Goal: Information Seeking & Learning: Compare options

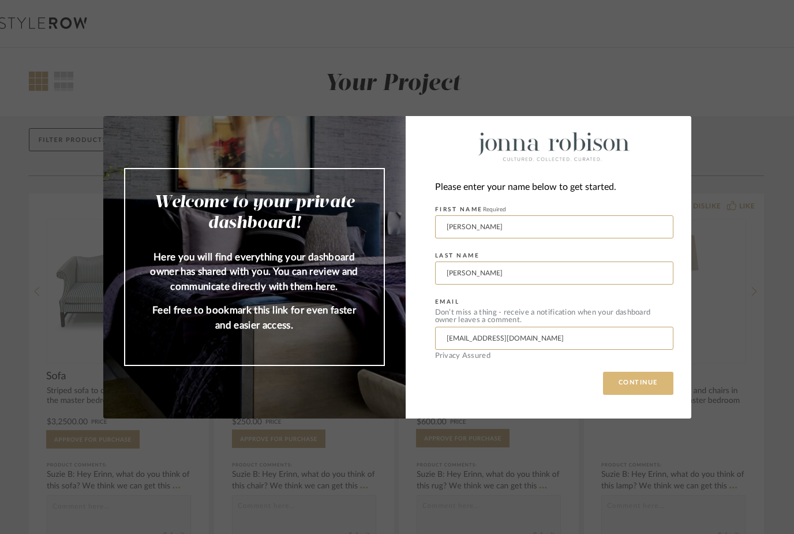
click at [641, 388] on button "CONTINUE" at bounding box center [638, 383] width 70 height 23
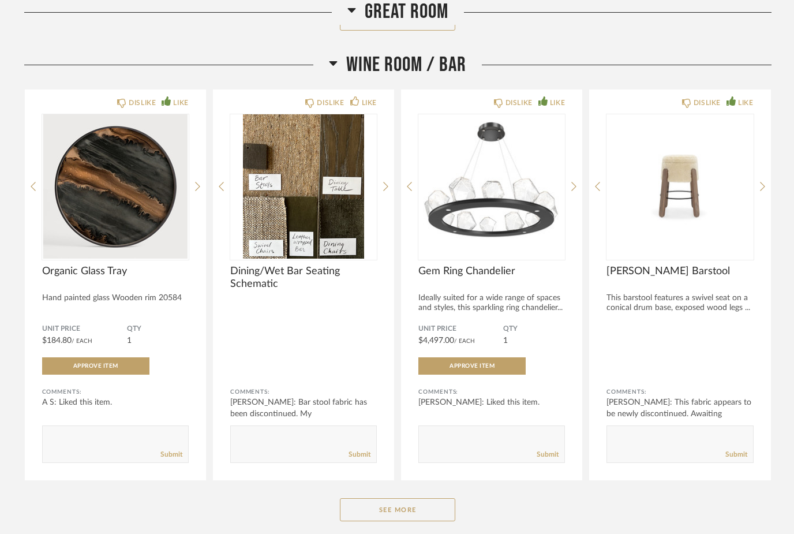
scroll to position [1952, 0]
click at [367, 516] on button "See More" at bounding box center [397, 509] width 115 height 23
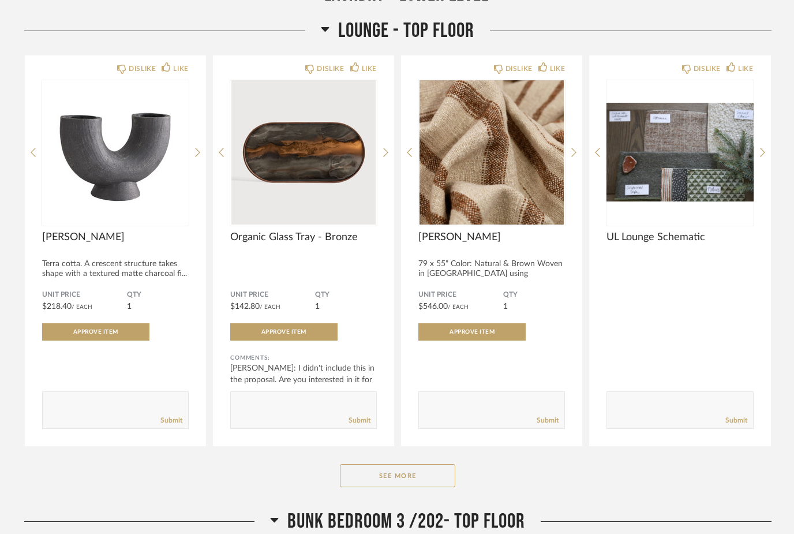
scroll to position [16059, 0]
click at [412, 487] on button "See More" at bounding box center [397, 475] width 115 height 23
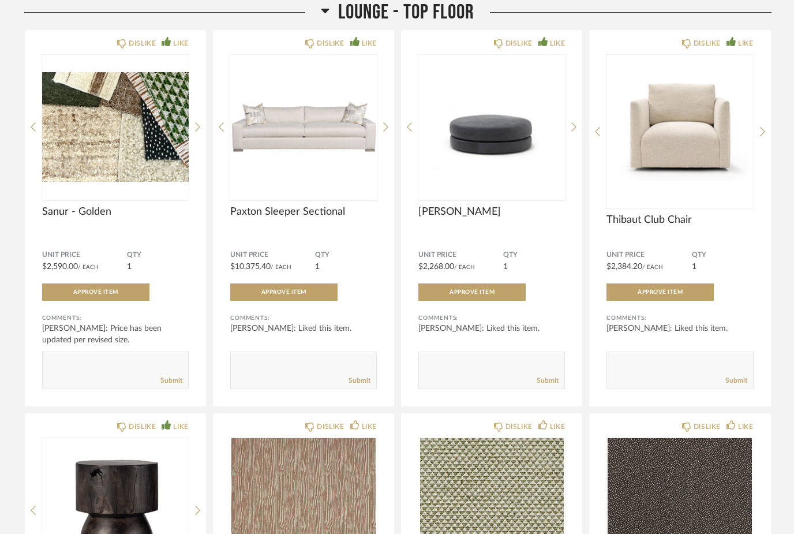
scroll to position [16482, 0]
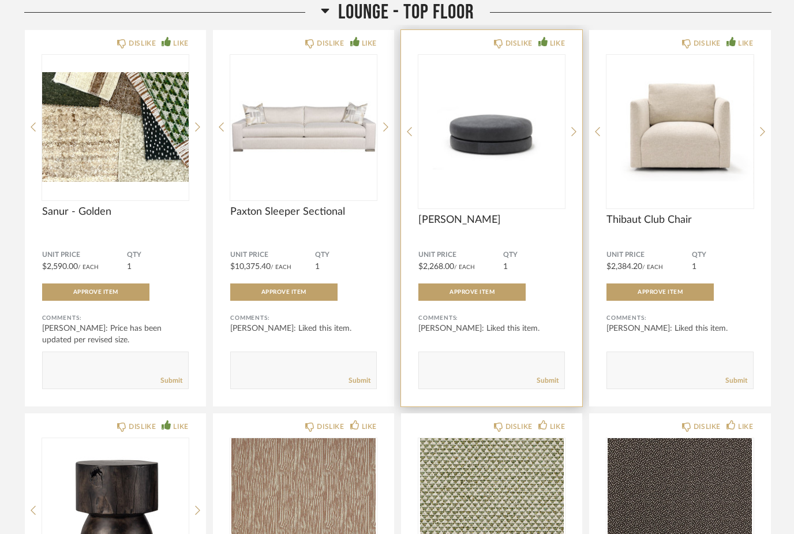
click at [0, 0] on img at bounding box center [0, 0] width 0 height 0
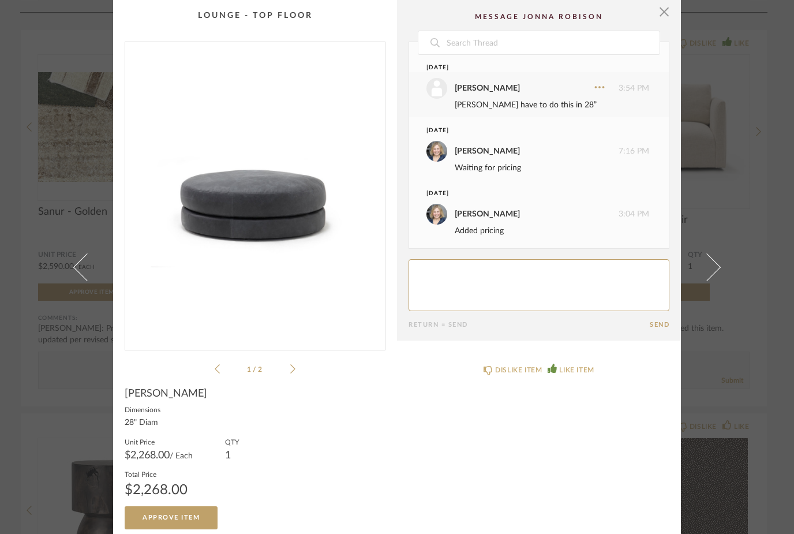
scroll to position [67, 0]
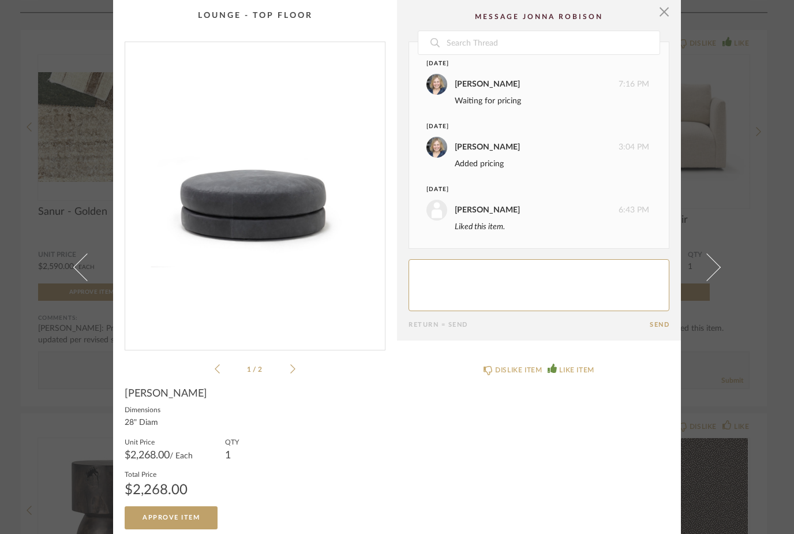
click at [47, 363] on div "× 1 / 2 Date [DATE] [PERSON_NAME] 3:54 PM [PERSON_NAME] have to do this in 28” …" at bounding box center [397, 267] width 794 height 534
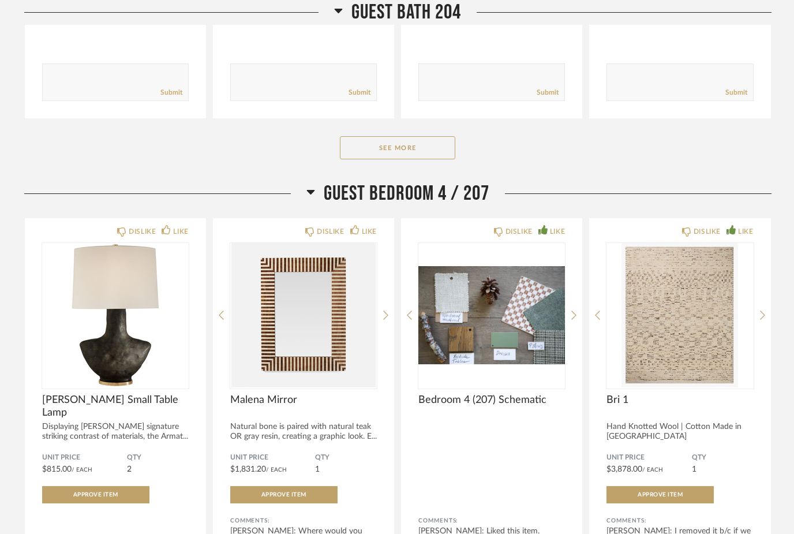
scroll to position [18523, 0]
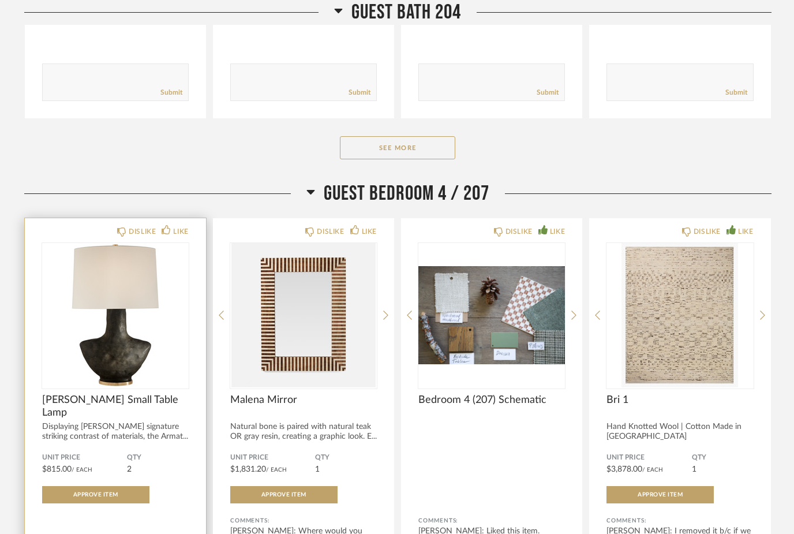
click at [69, 412] on span "[PERSON_NAME] Small Table Lamp" at bounding box center [115, 405] width 147 height 25
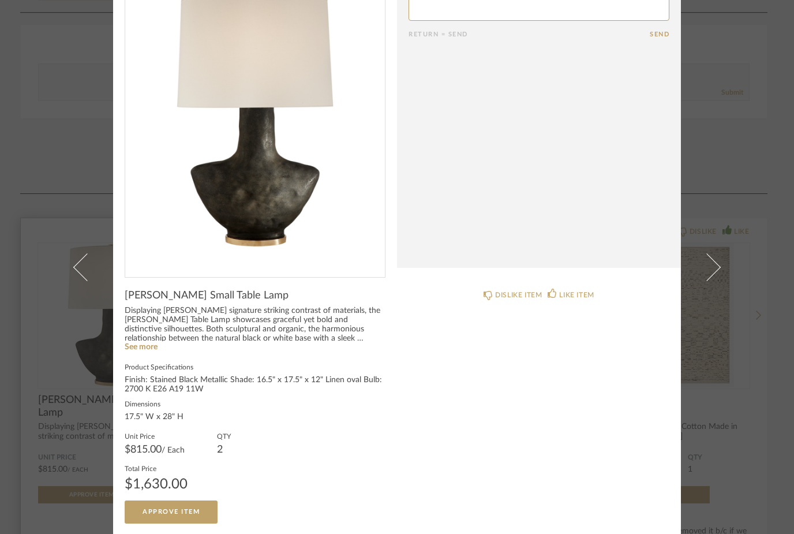
scroll to position [72, 0]
click at [45, 353] on div "× Return = Send Send [PERSON_NAME] Small Table Lamp Displaying [PERSON_NAME] si…" at bounding box center [397, 267] width 794 height 534
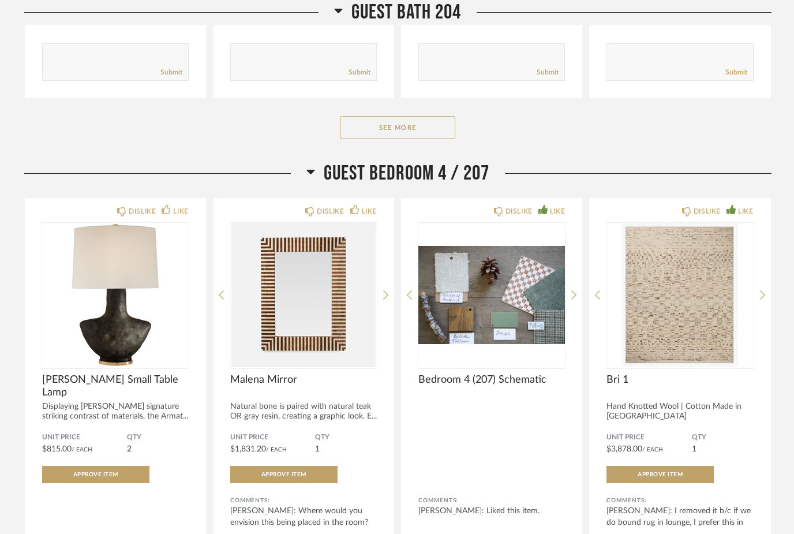
scroll to position [18544, 0]
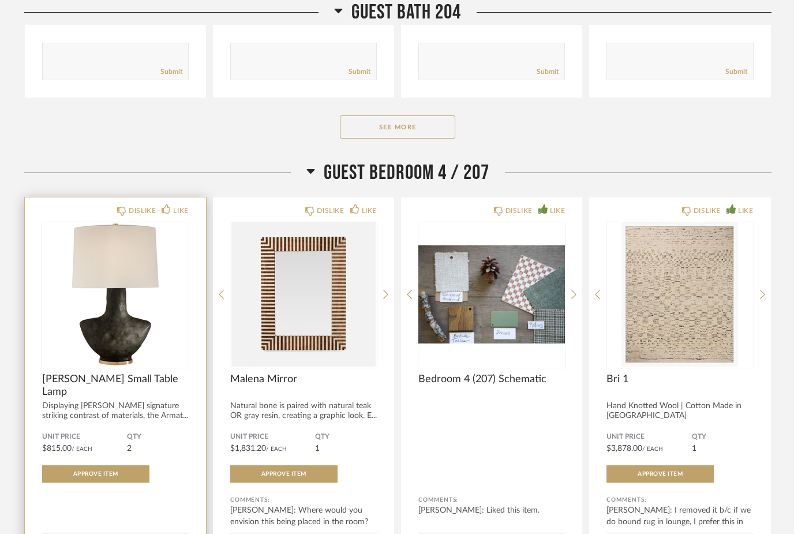
click at [124, 420] on div "Displaying [PERSON_NAME] signature striking contrast of materials, the Armat..." at bounding box center [115, 411] width 147 height 20
click at [0, 0] on img at bounding box center [0, 0] width 0 height 0
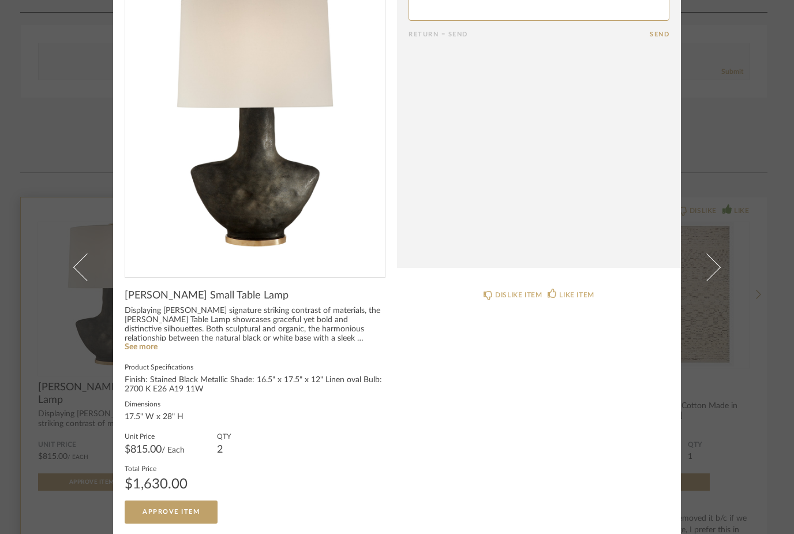
scroll to position [72, 0]
click at [138, 348] on link "See more" at bounding box center [141, 347] width 33 height 8
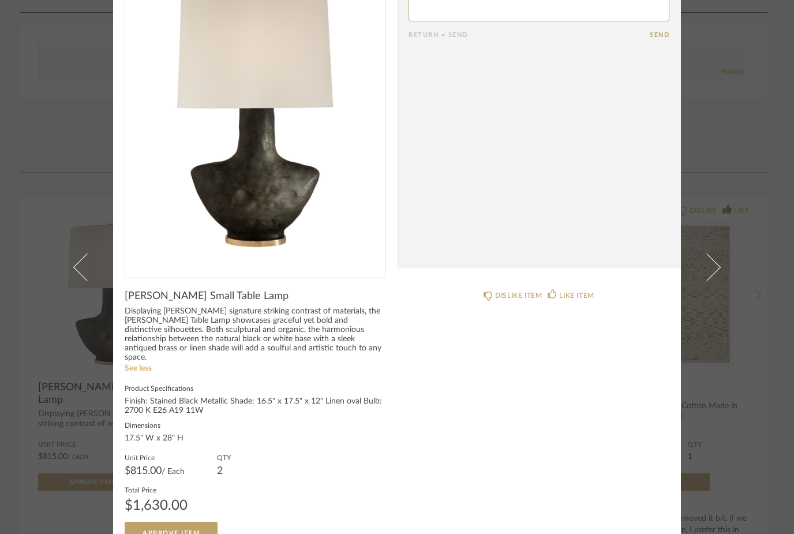
click at [138, 364] on link "See less" at bounding box center [138, 368] width 27 height 8
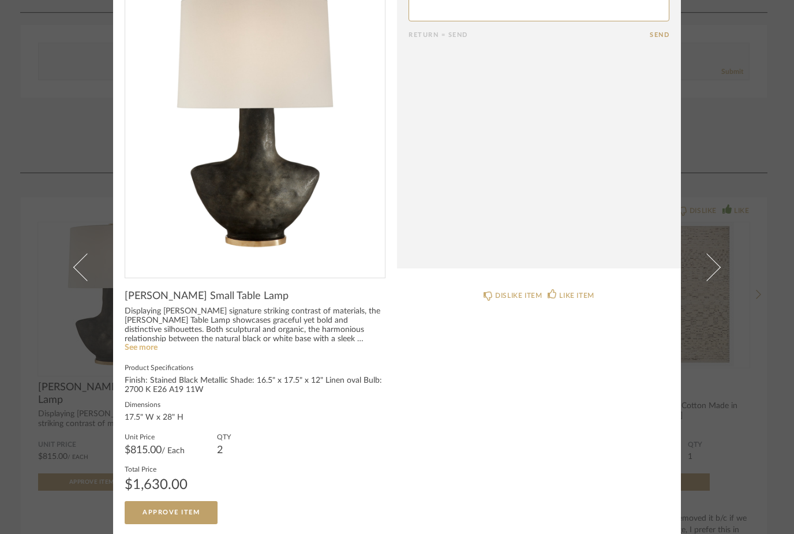
click at [133, 351] on link "See more" at bounding box center [141, 347] width 33 height 8
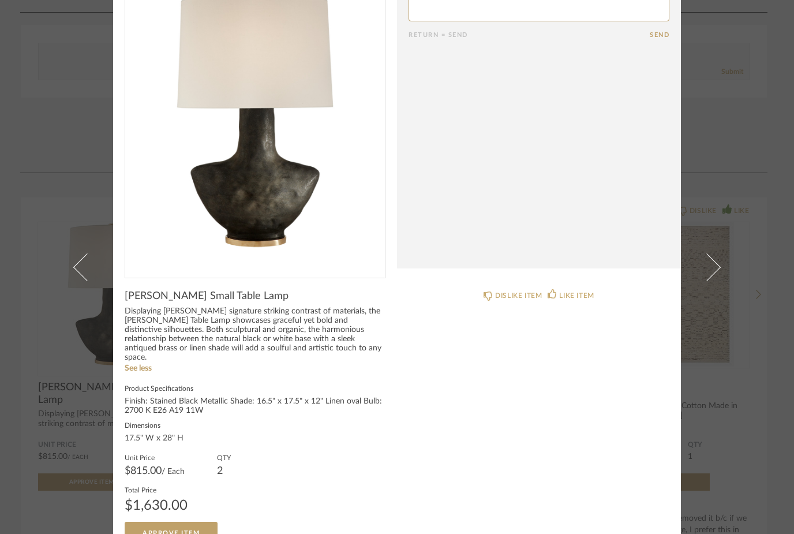
click at [43, 348] on div "× Return = Send Send [PERSON_NAME] Small Table Lamp Displaying [PERSON_NAME] si…" at bounding box center [397, 267] width 794 height 534
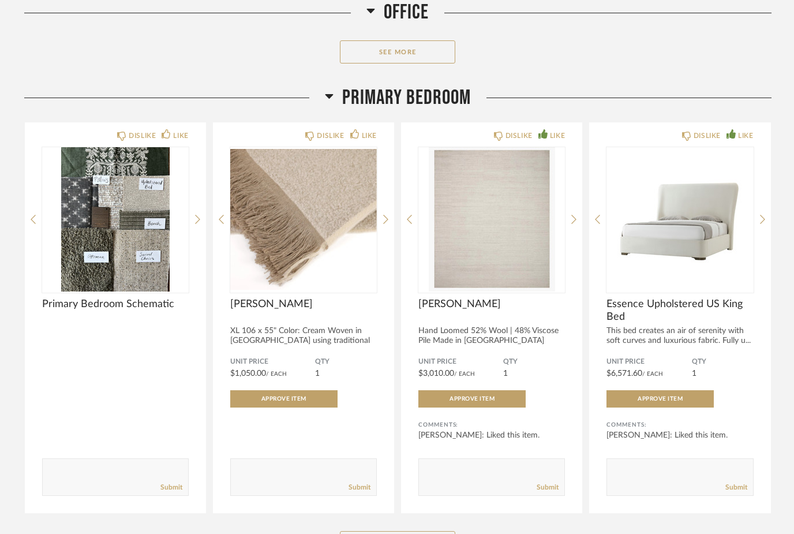
scroll to position [9381, 0]
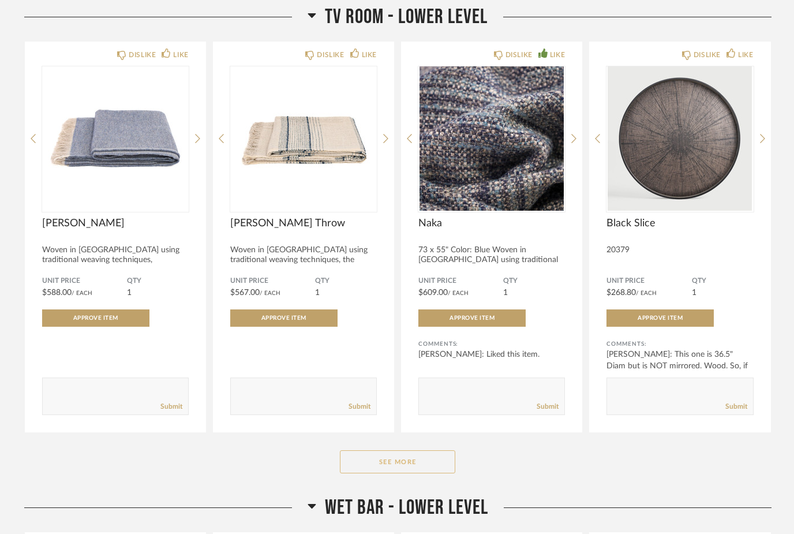
click at [435, 474] on button "See More" at bounding box center [397, 462] width 115 height 23
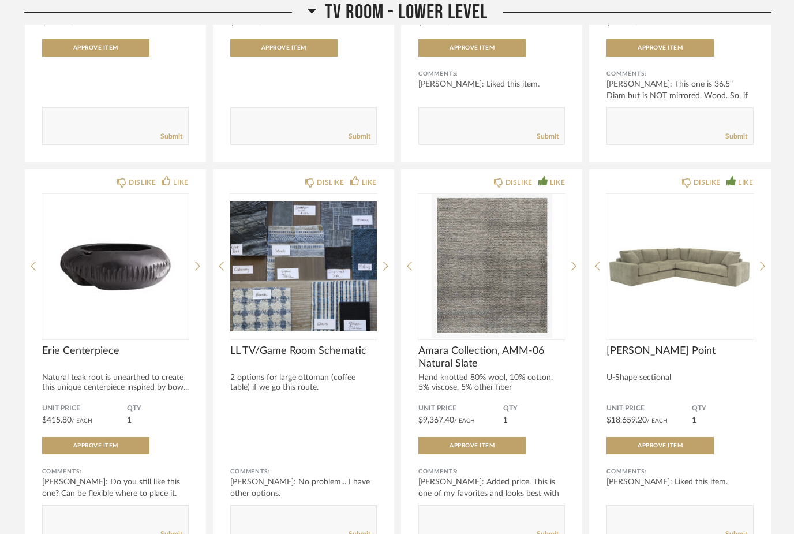
scroll to position [11108, 0]
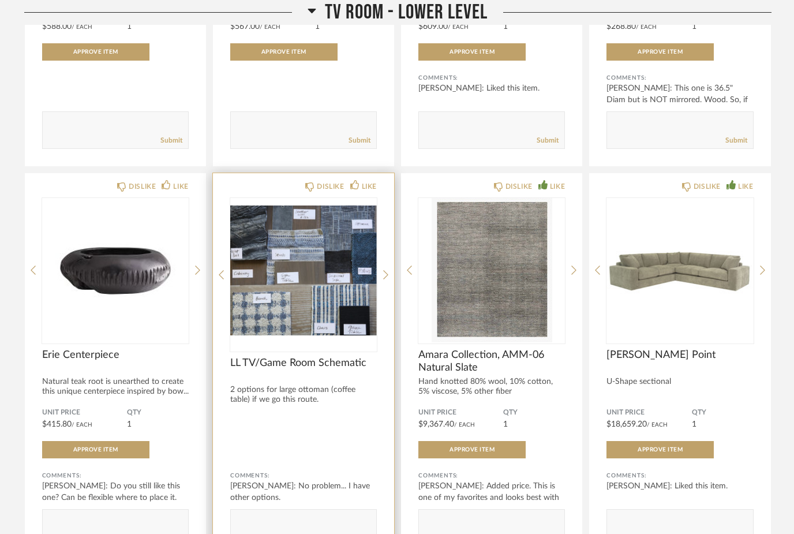
click at [0, 0] on img at bounding box center [0, 0] width 0 height 0
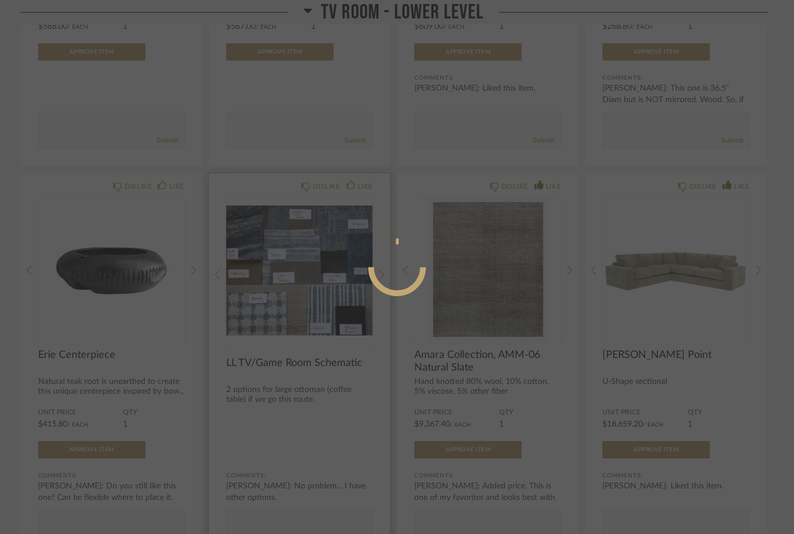
scroll to position [0, 0]
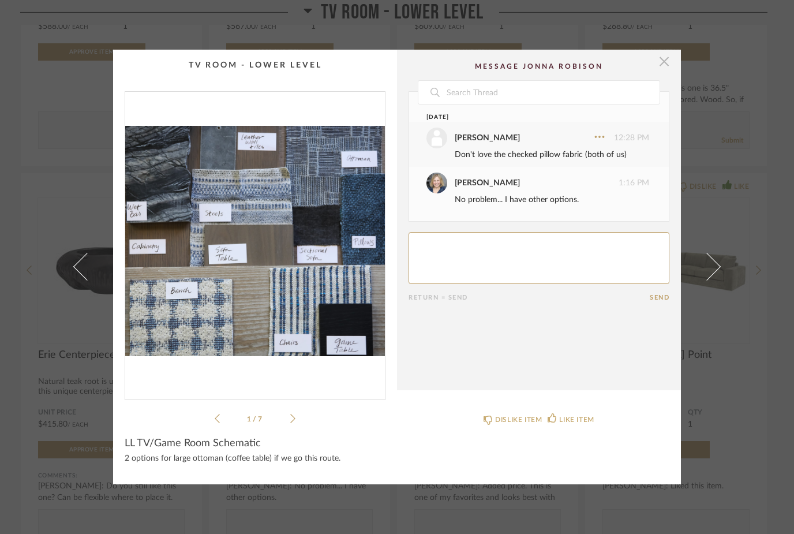
click at [669, 65] on span "button" at bounding box center [663, 61] width 23 height 23
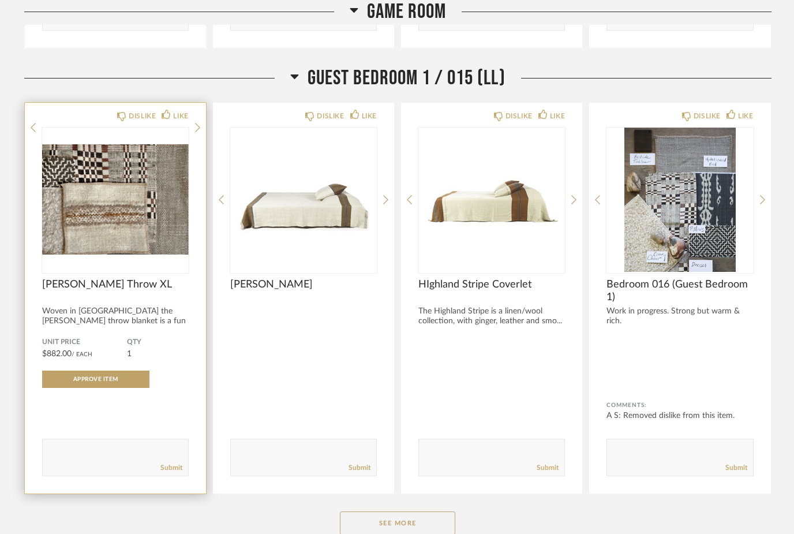
scroll to position [13809, 0]
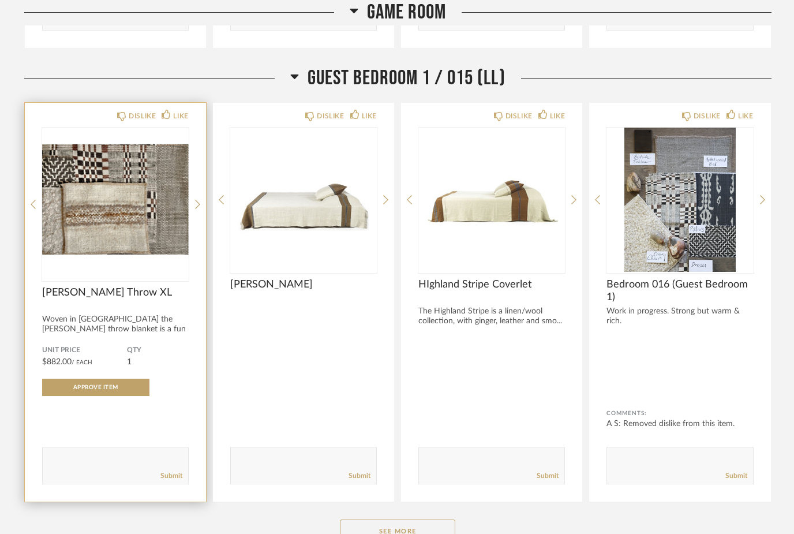
click at [0, 0] on img at bounding box center [0, 0] width 0 height 0
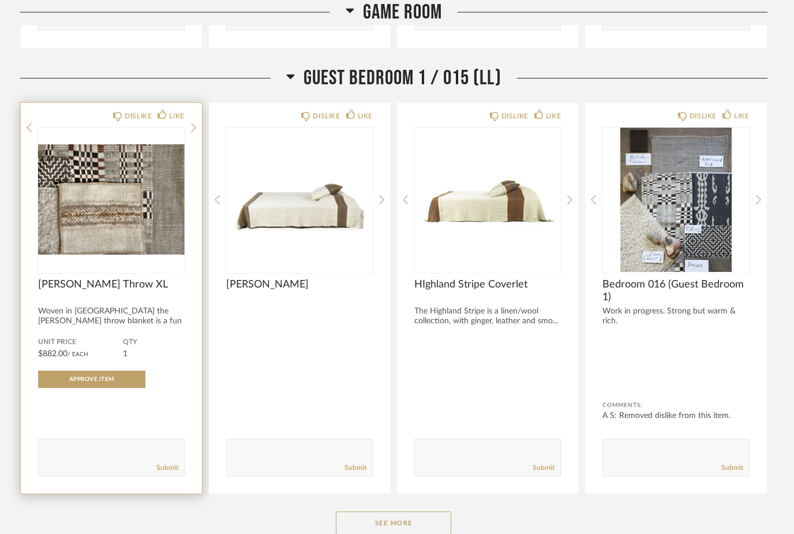
scroll to position [0, 0]
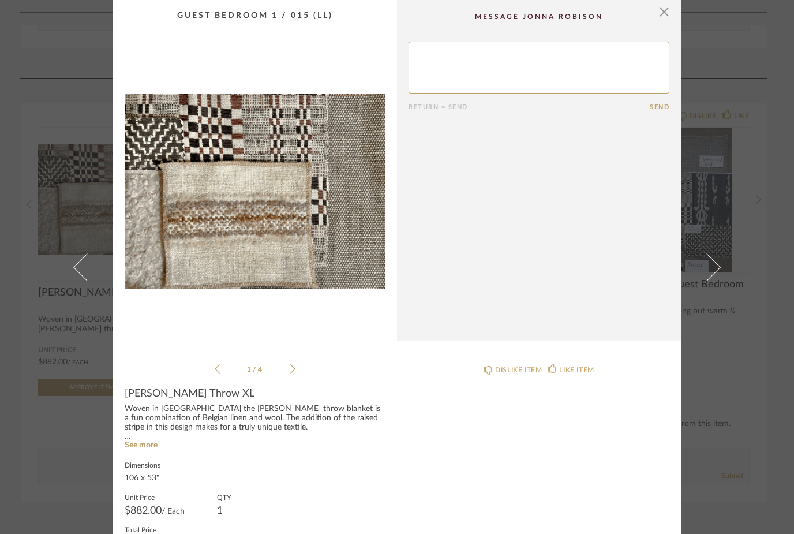
click at [312, 354] on div "1 / 4" at bounding box center [255, 209] width 261 height 334
click at [305, 360] on div "1 / 4" at bounding box center [255, 209] width 261 height 334
click at [300, 360] on div "1 / 4" at bounding box center [255, 209] width 261 height 334
click at [291, 370] on icon at bounding box center [292, 368] width 5 height 10
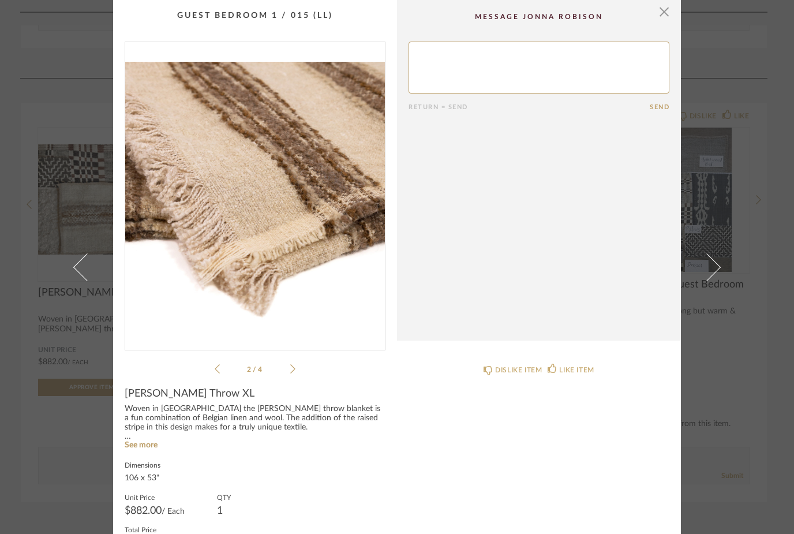
click at [295, 369] on icon at bounding box center [292, 368] width 5 height 10
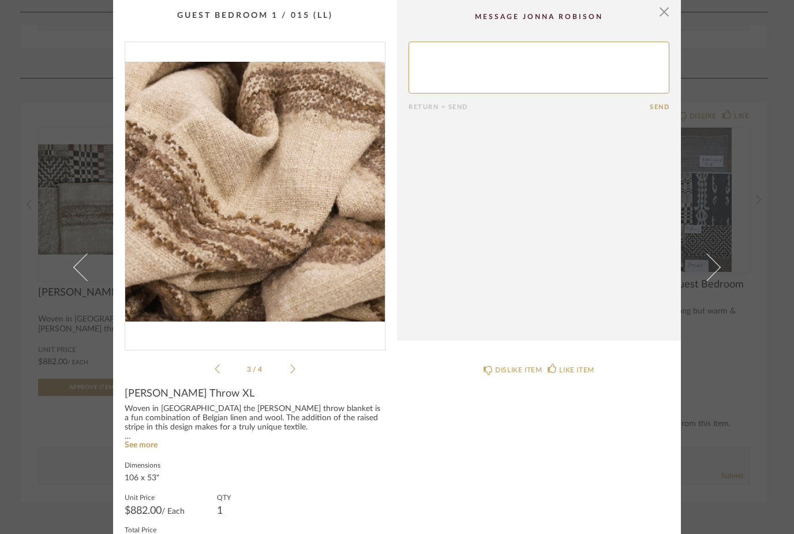
click at [293, 372] on icon at bounding box center [292, 368] width 5 height 10
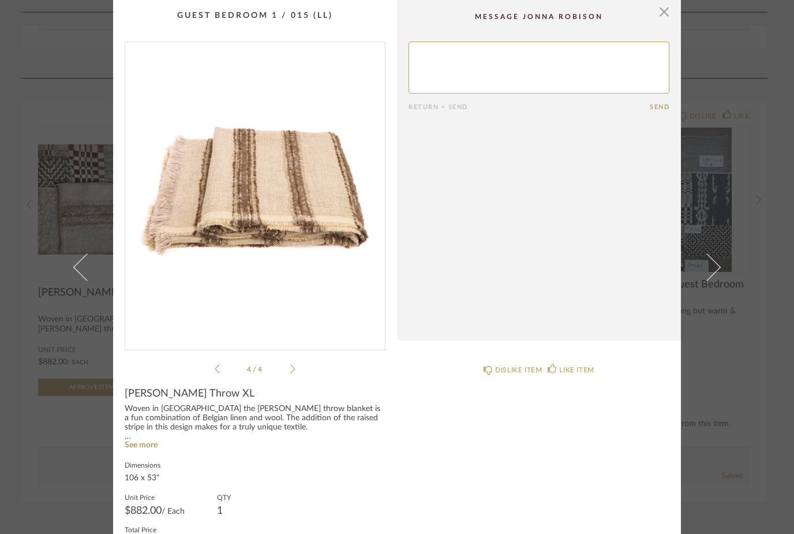
click at [291, 372] on icon at bounding box center [292, 368] width 5 height 10
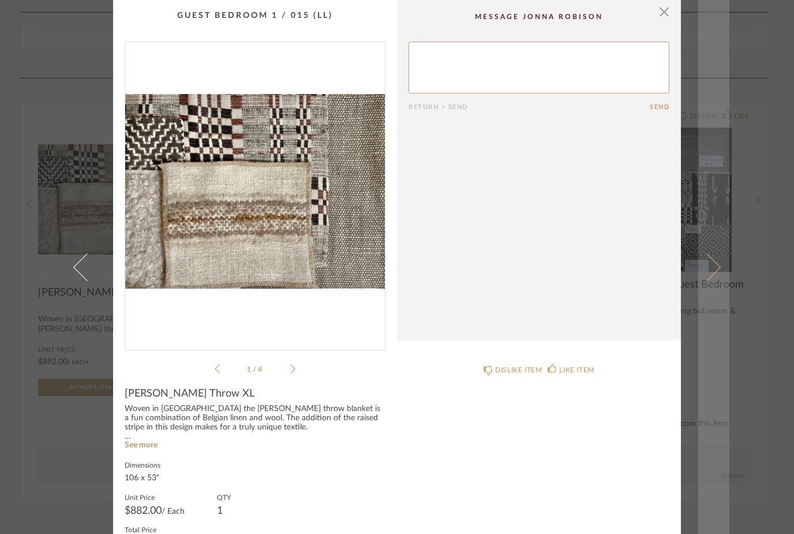
click at [728, 351] on link at bounding box center [713, 267] width 31 height 534
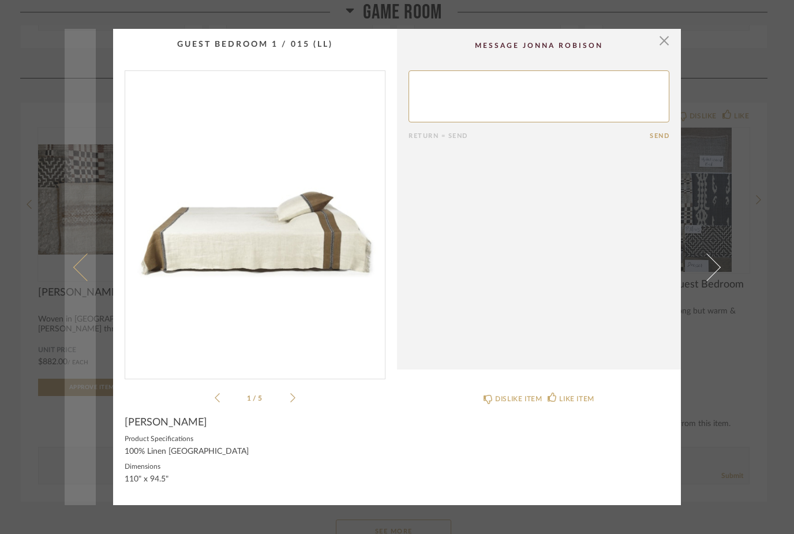
click at [70, 451] on link at bounding box center [80, 267] width 31 height 476
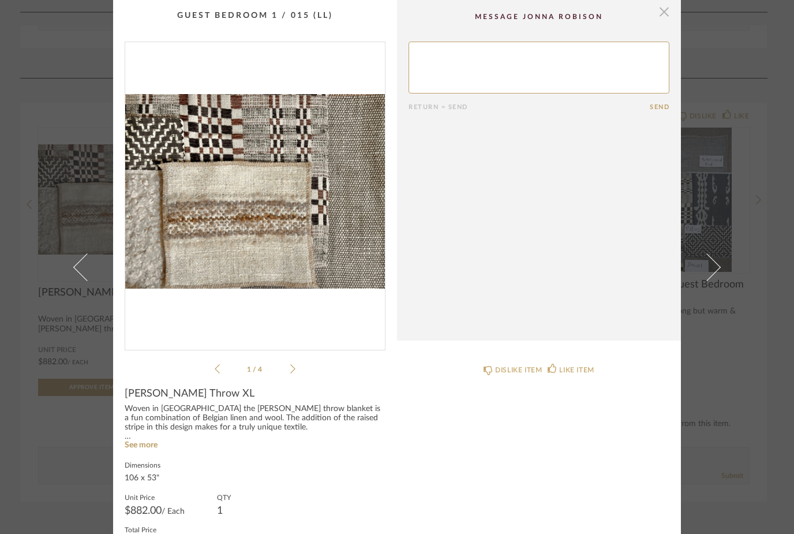
click at [663, 15] on span "button" at bounding box center [663, 11] width 23 height 23
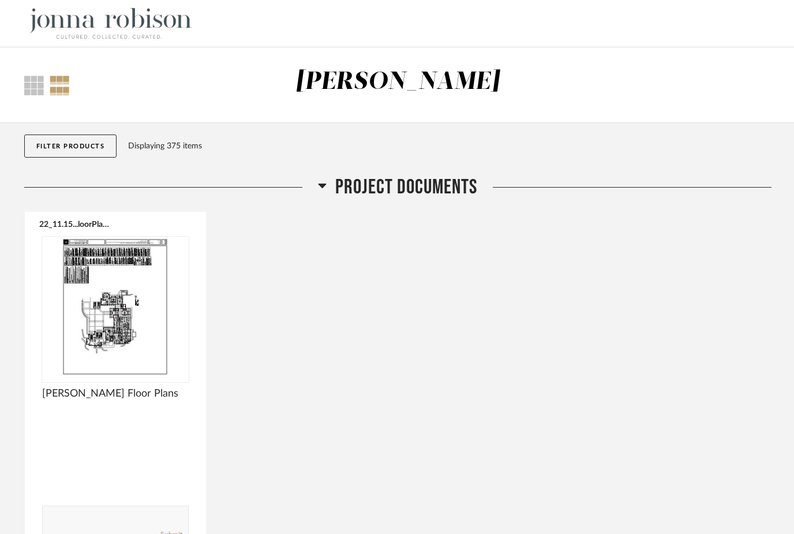
scroll to position [13809, 0]
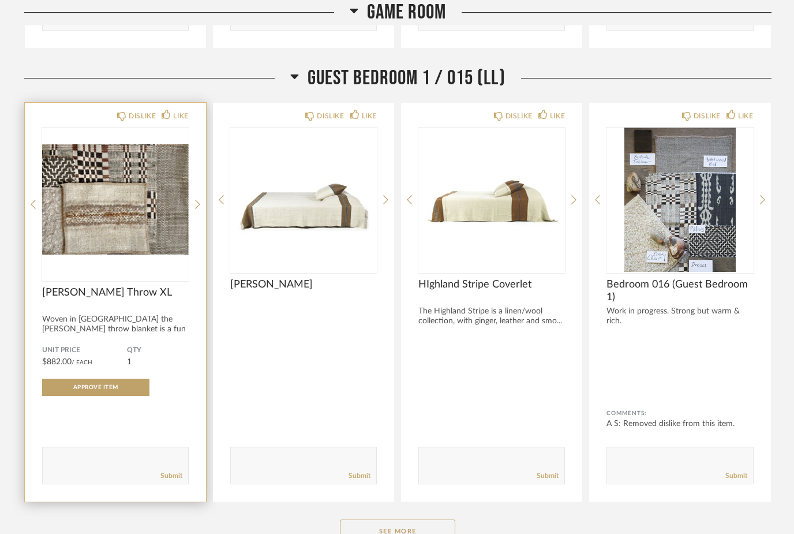
click at [111, 209] on img "0" at bounding box center [115, 199] width 147 height 144
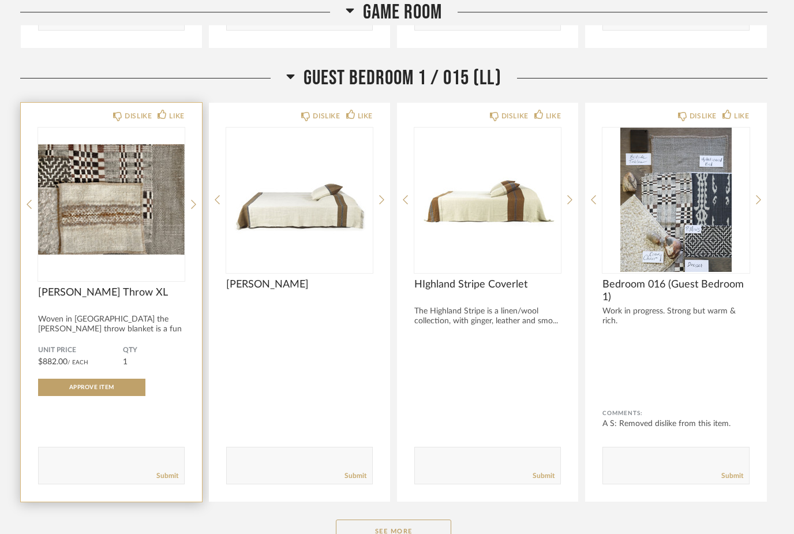
scroll to position [0, 0]
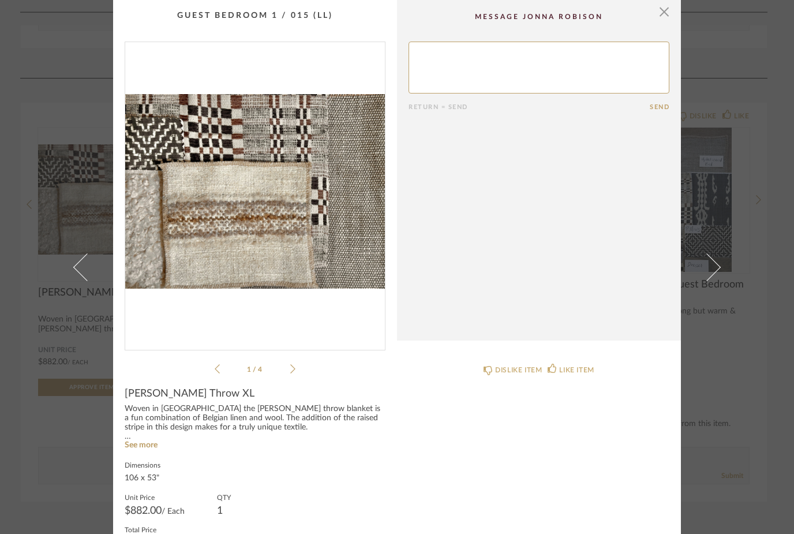
click at [292, 369] on icon at bounding box center [292, 368] width 5 height 10
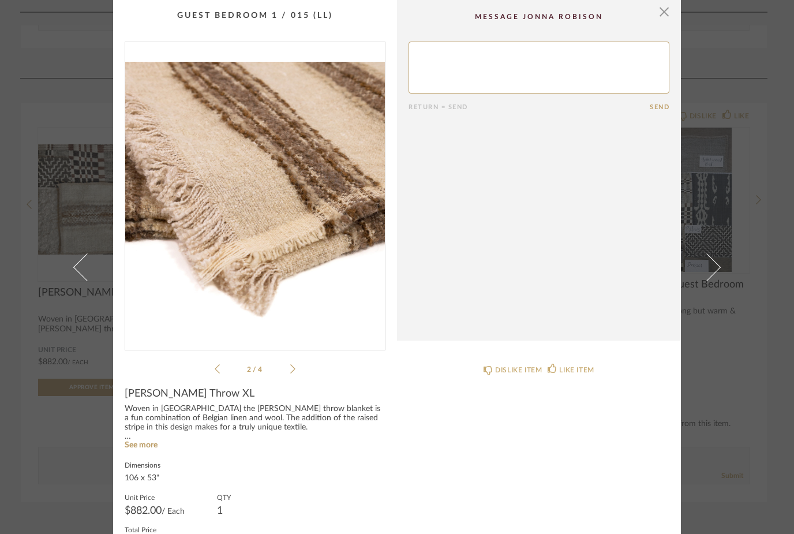
click at [294, 370] on icon at bounding box center [292, 368] width 5 height 10
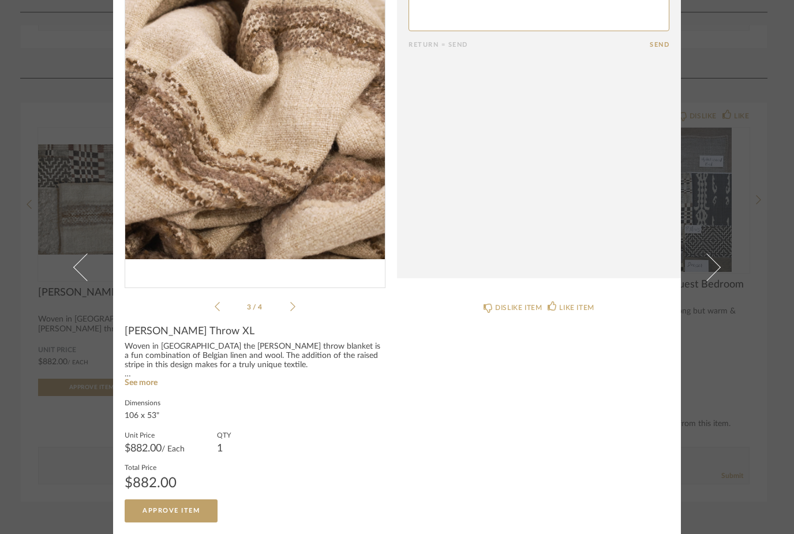
scroll to position [62, 0]
click at [300, 305] on div "3 / 4" at bounding box center [255, 147] width 261 height 334
click at [294, 309] on icon at bounding box center [292, 307] width 5 height 10
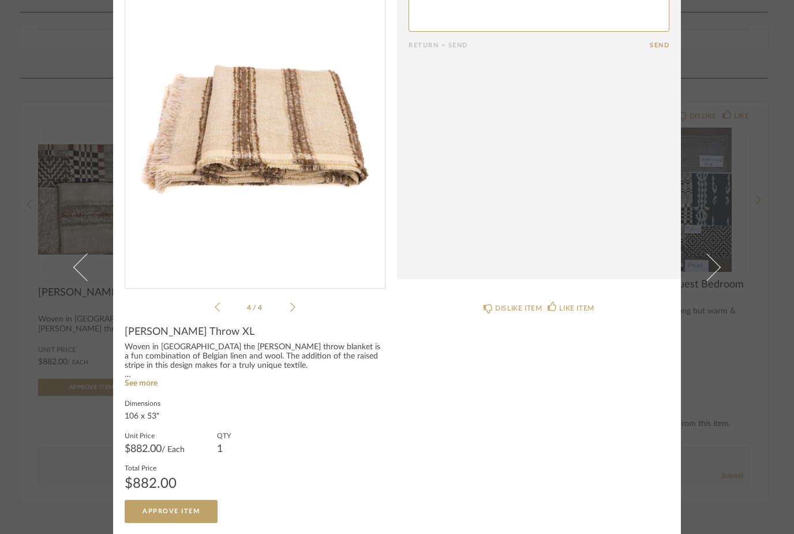
click at [294, 306] on icon at bounding box center [292, 306] width 5 height 9
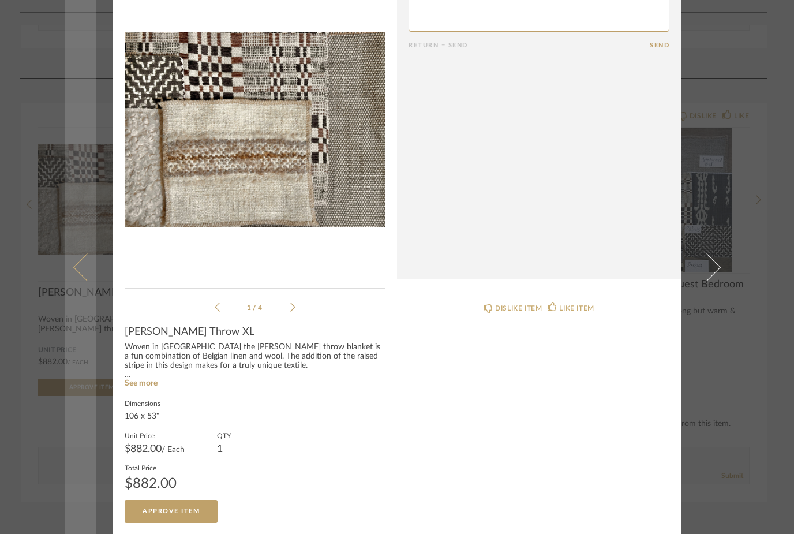
click at [87, 355] on link at bounding box center [80, 267] width 31 height 534
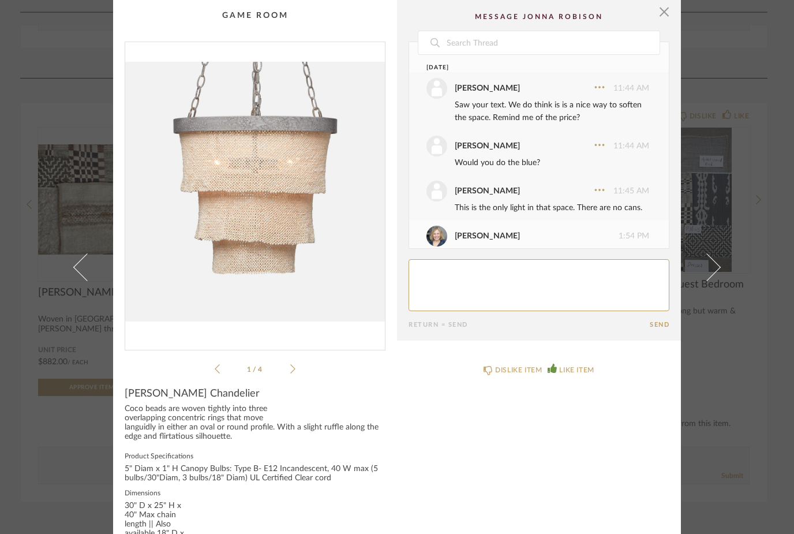
scroll to position [307, 0]
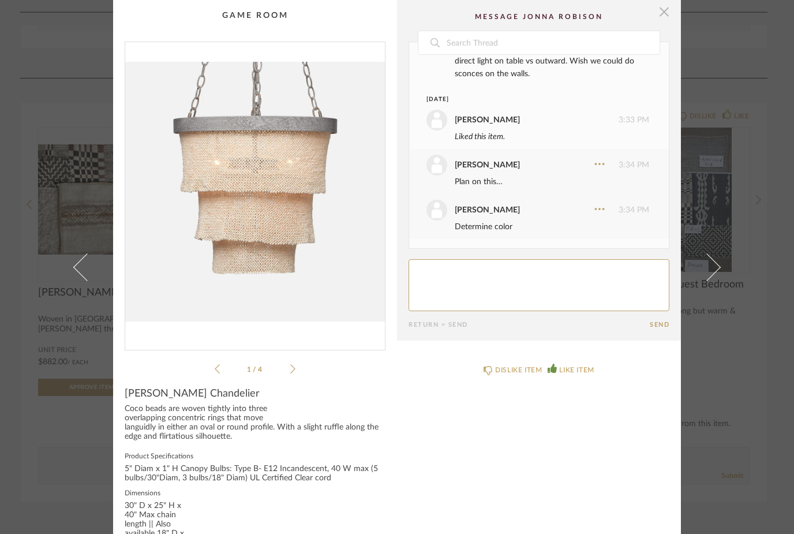
click at [669, 15] on span "button" at bounding box center [663, 11] width 23 height 23
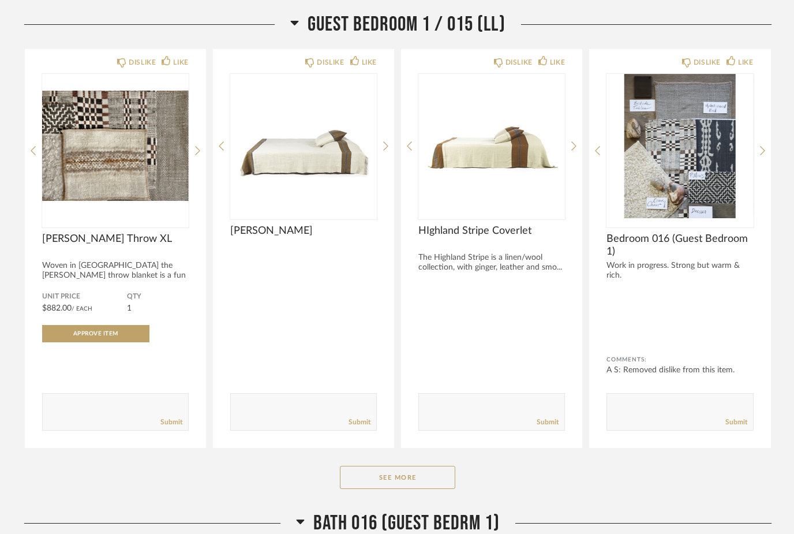
scroll to position [13862, 0]
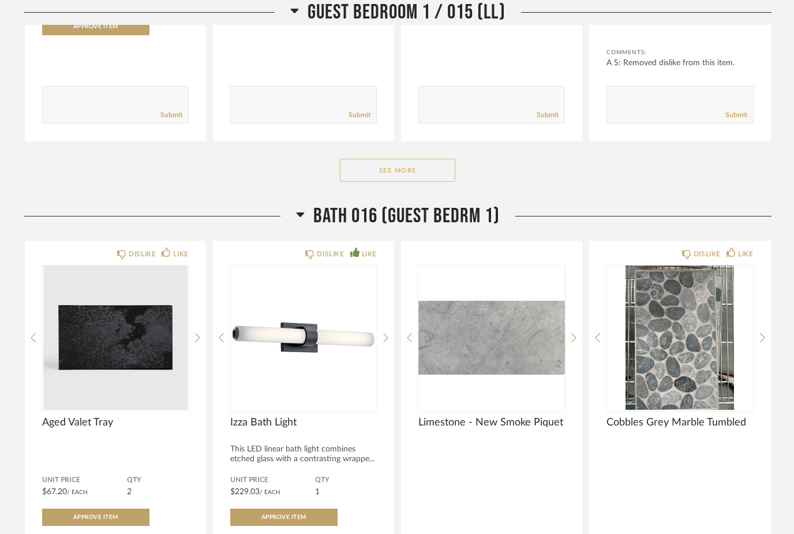
click at [441, 182] on button "See More" at bounding box center [397, 170] width 115 height 23
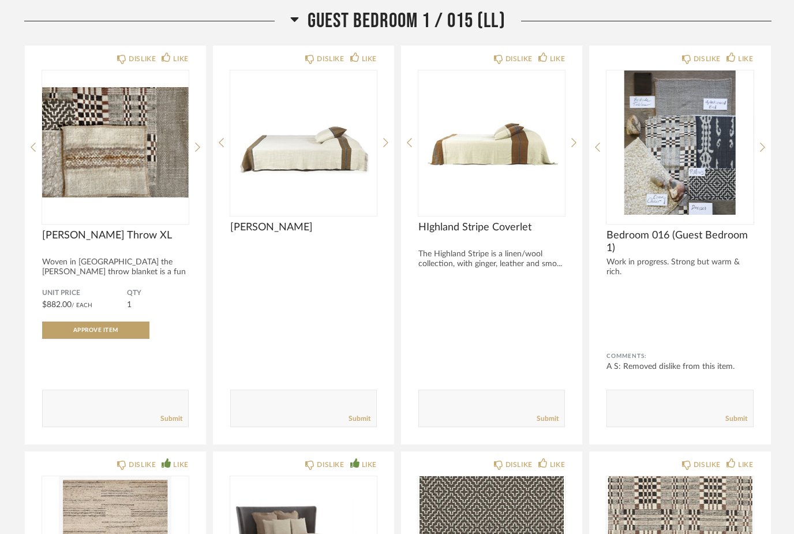
scroll to position [13866, 0]
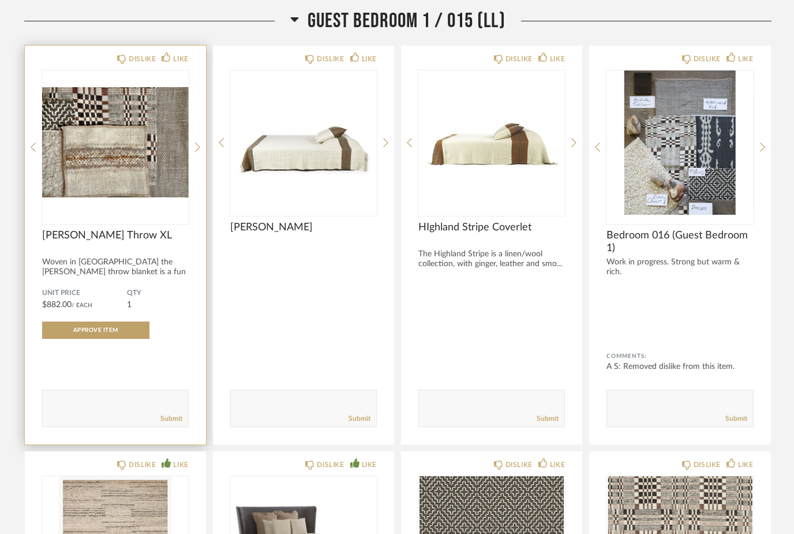
click at [123, 172] on img "0" at bounding box center [115, 142] width 147 height 144
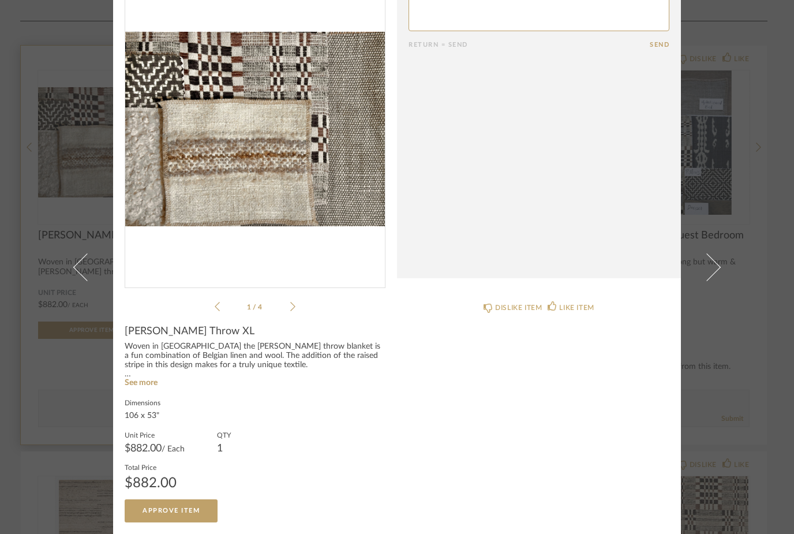
scroll to position [62, 0]
click at [153, 371] on div "Woven in [GEOGRAPHIC_DATA] the [PERSON_NAME] throw blanket is a fun combination…" at bounding box center [255, 361] width 261 height 37
click at [139, 384] on link "See more" at bounding box center [141, 383] width 33 height 8
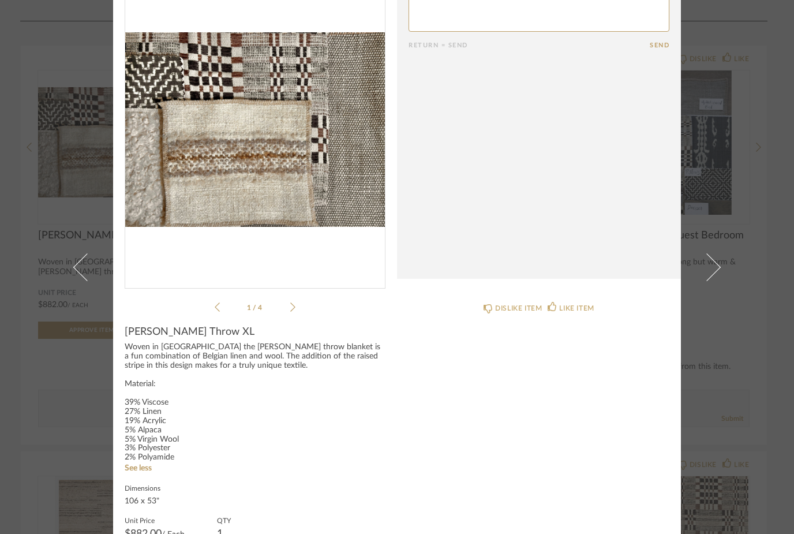
click at [294, 301] on ul "1 / 4" at bounding box center [255, 307] width 81 height 14
click at [288, 318] on cpp-summary-info "[PERSON_NAME] Throw XL Woven in [GEOGRAPHIC_DATA] the [PERSON_NAME] throw blank…" at bounding box center [255, 461] width 284 height 294
click at [291, 310] on icon at bounding box center [292, 307] width 5 height 10
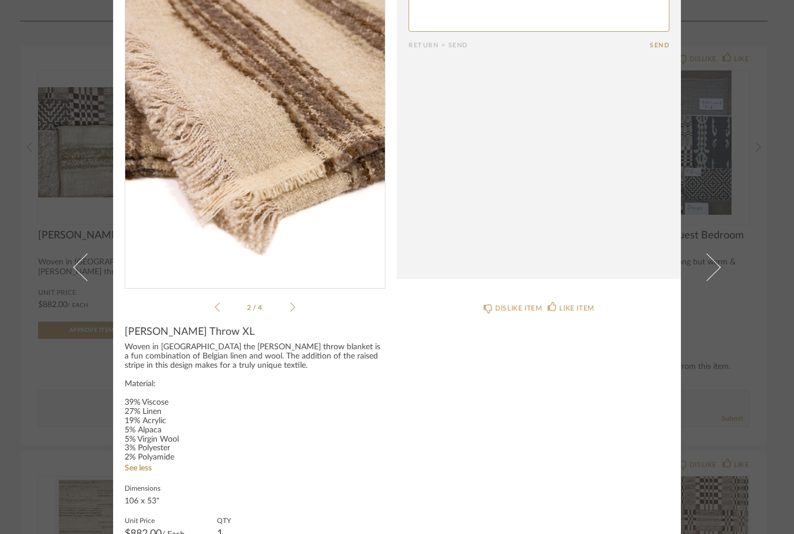
click at [294, 305] on icon at bounding box center [292, 307] width 5 height 10
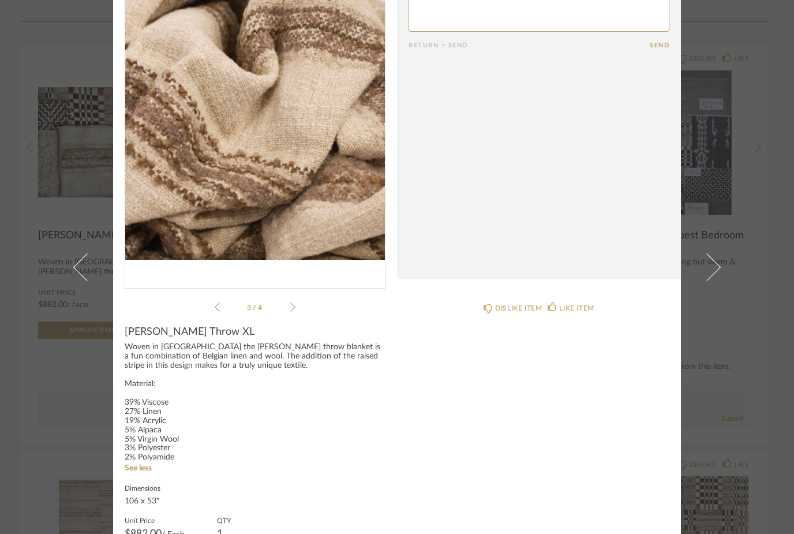
click at [294, 307] on icon at bounding box center [292, 307] width 5 height 10
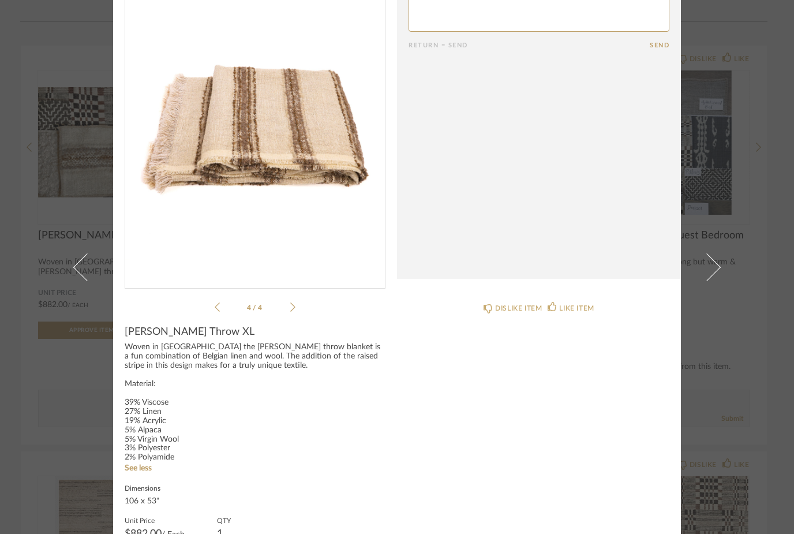
click at [294, 309] on icon at bounding box center [292, 307] width 5 height 10
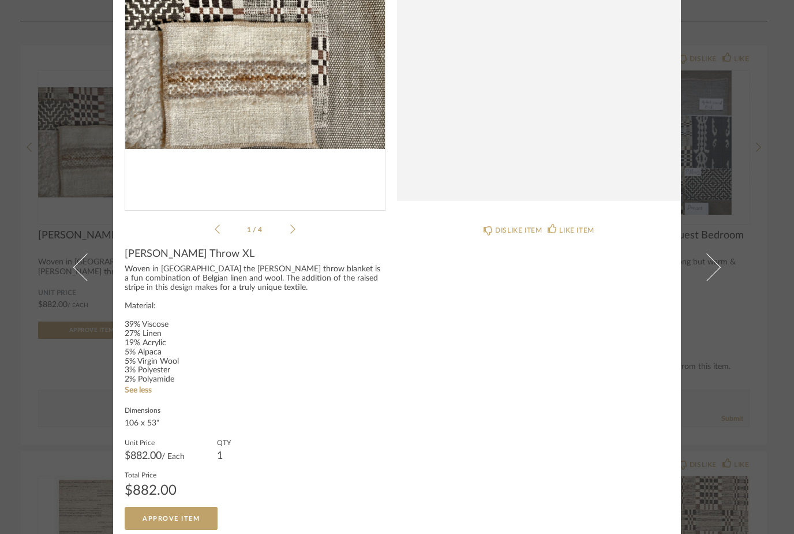
scroll to position [140, 0]
click at [48, 415] on div "× 1 / 4 Return = Send Send [PERSON_NAME] Throw XL Woven in [GEOGRAPHIC_DATA] th…" at bounding box center [397, 267] width 794 height 534
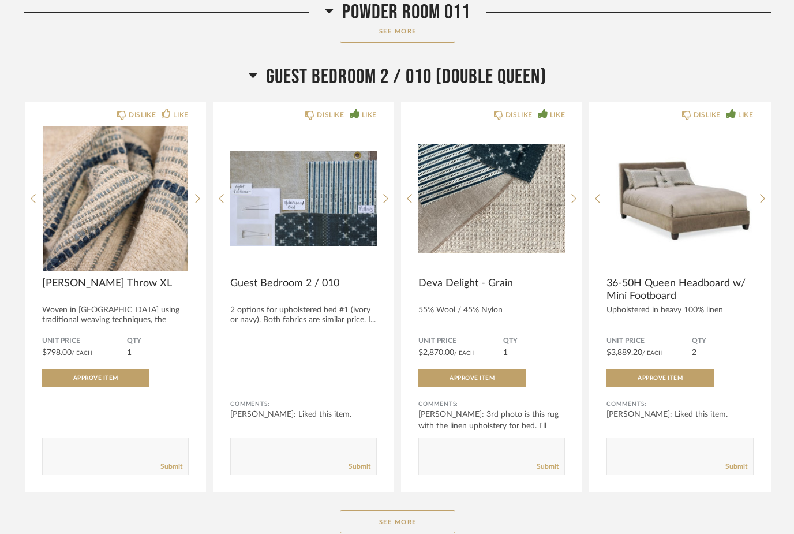
scroll to position [17393, 0]
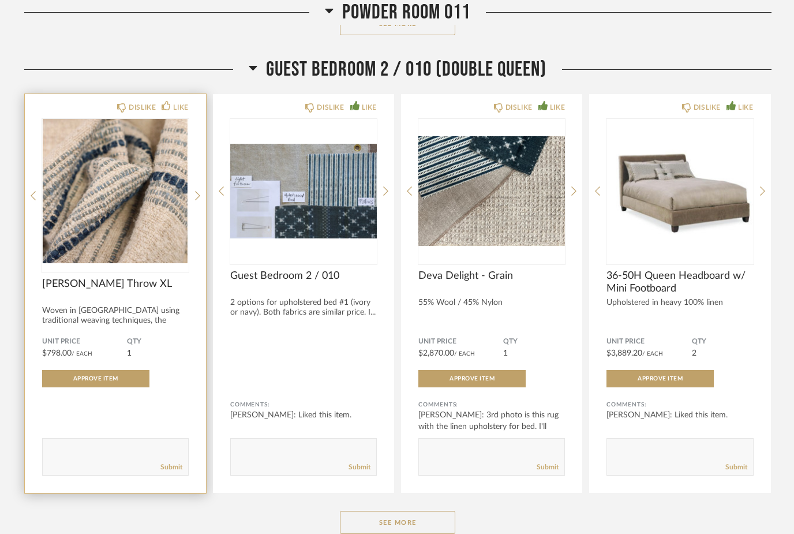
click at [0, 0] on img at bounding box center [0, 0] width 0 height 0
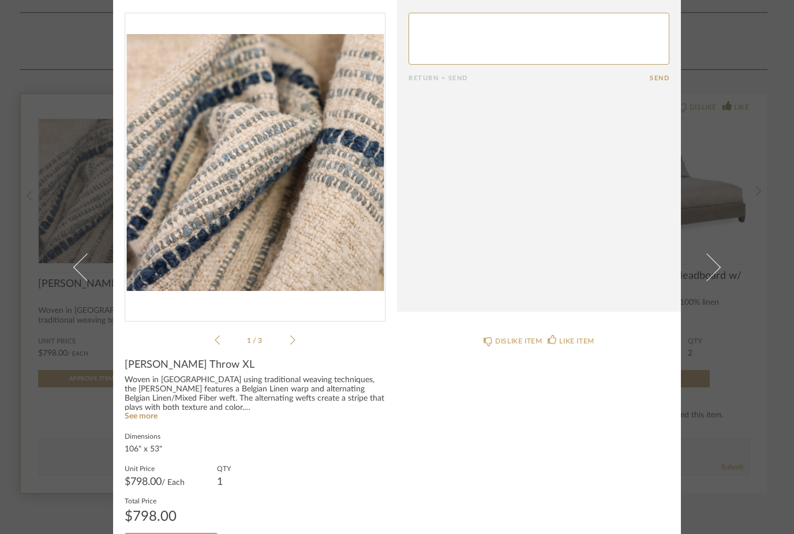
scroll to position [30, 0]
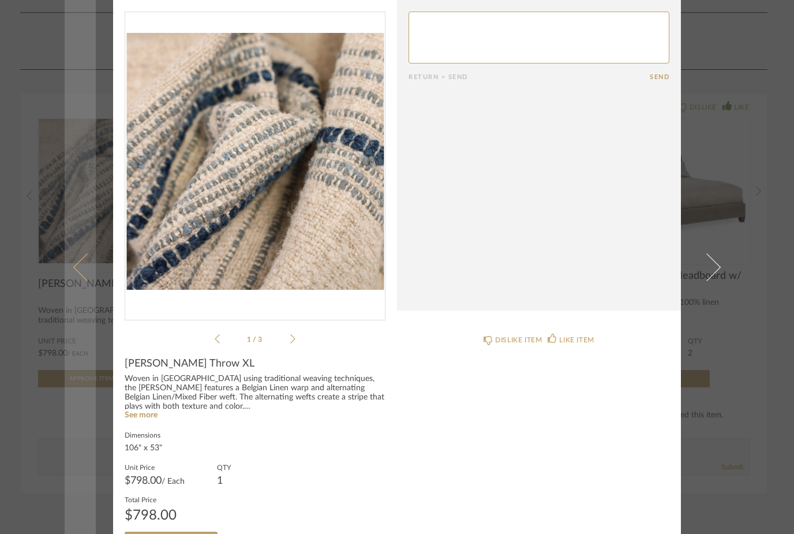
click at [94, 433] on link at bounding box center [80, 267] width 31 height 534
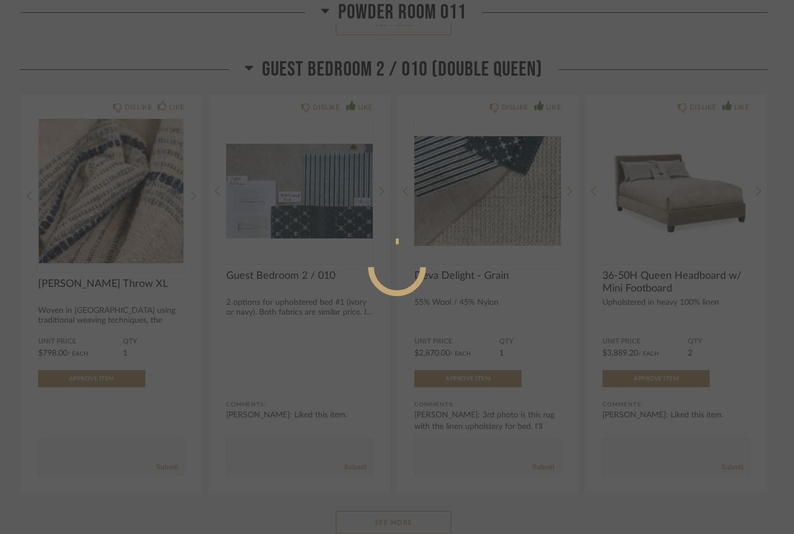
scroll to position [0, 0]
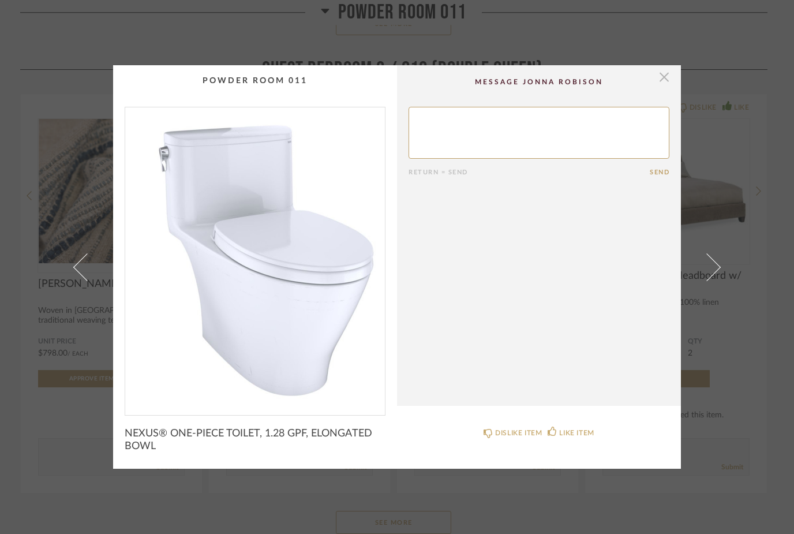
click at [669, 80] on span "button" at bounding box center [663, 76] width 23 height 23
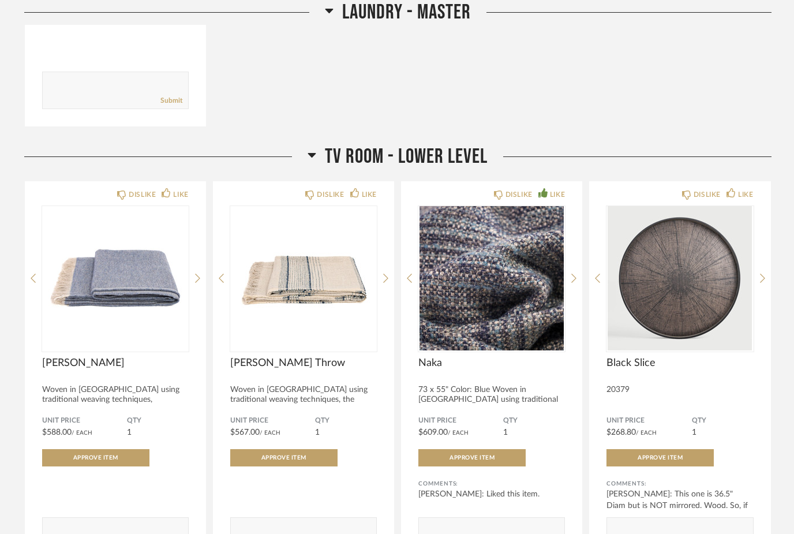
scroll to position [10682, 0]
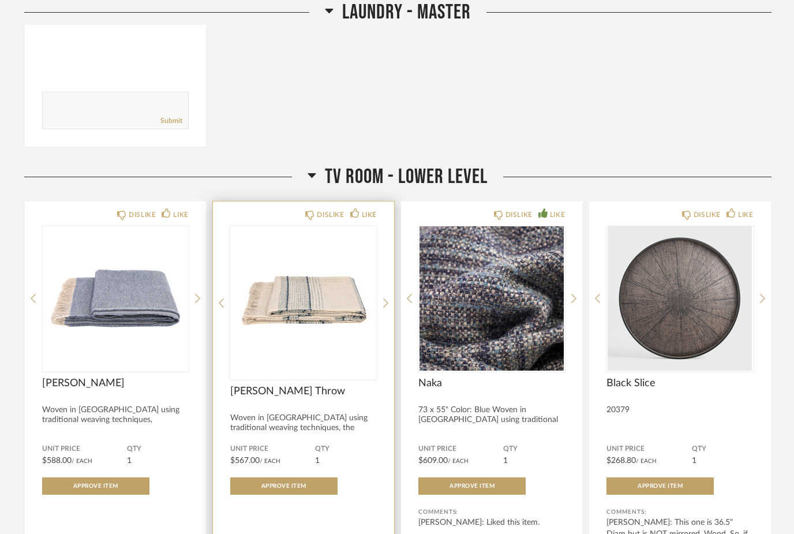
click at [0, 0] on img at bounding box center [0, 0] width 0 height 0
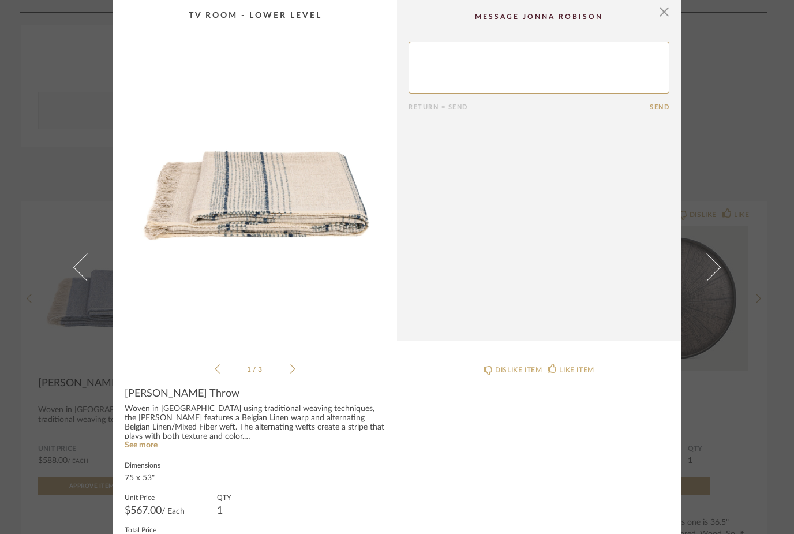
scroll to position [0, 0]
click at [669, 14] on span "button" at bounding box center [663, 11] width 23 height 23
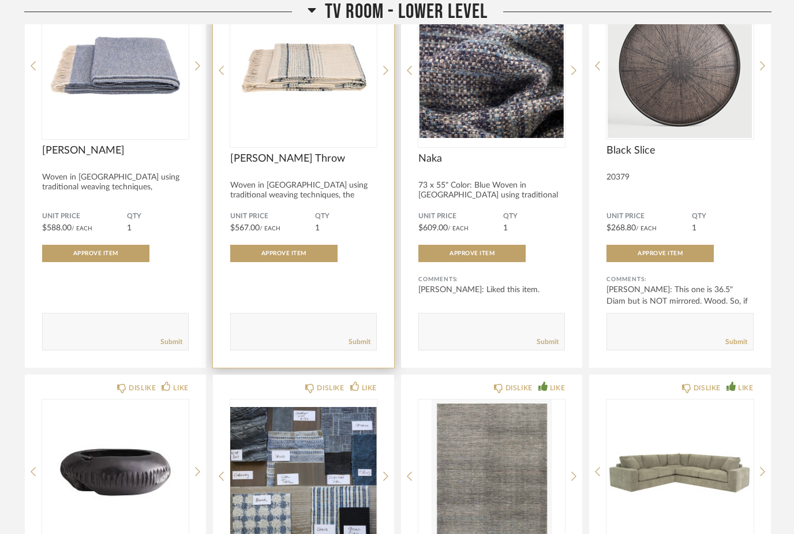
scroll to position [10915, 0]
click at [347, 204] on div "Woven in [GEOGRAPHIC_DATA] using traditional weaving techniques, the [PERSON_NA…" at bounding box center [303, 195] width 147 height 29
click at [355, 178] on div "[PERSON_NAME] Throw" at bounding box center [303, 164] width 147 height 25
click at [352, 117] on img "0" at bounding box center [303, 66] width 147 height 144
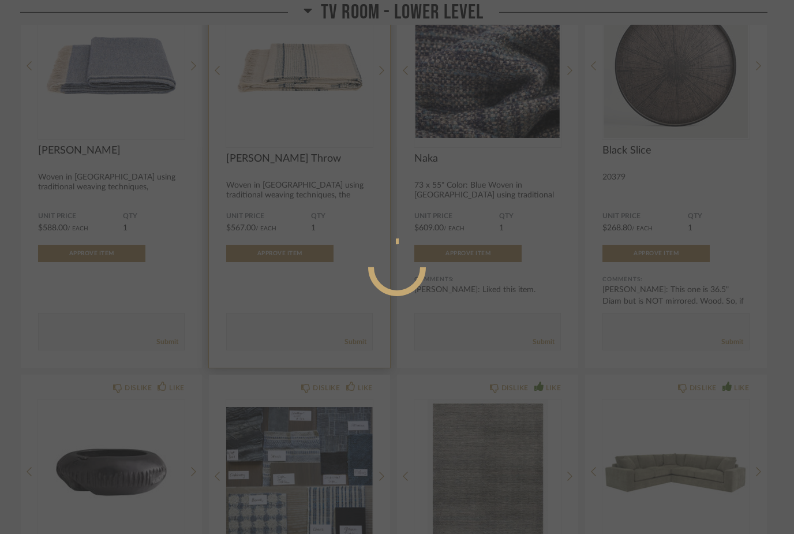
scroll to position [0, 0]
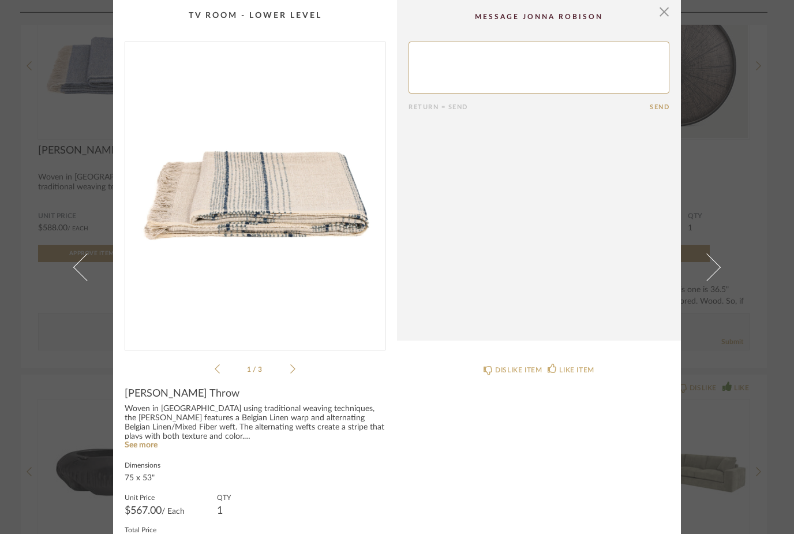
click at [295, 370] on icon at bounding box center [292, 368] width 5 height 10
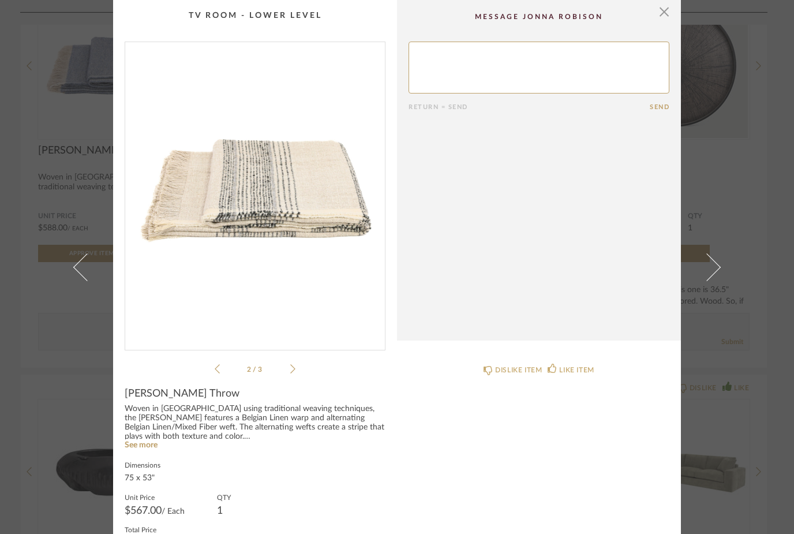
click at [298, 365] on div "2 / 3" at bounding box center [255, 209] width 261 height 334
click at [299, 367] on div "2 / 3" at bounding box center [255, 209] width 261 height 334
click at [663, 16] on span "button" at bounding box center [663, 11] width 23 height 23
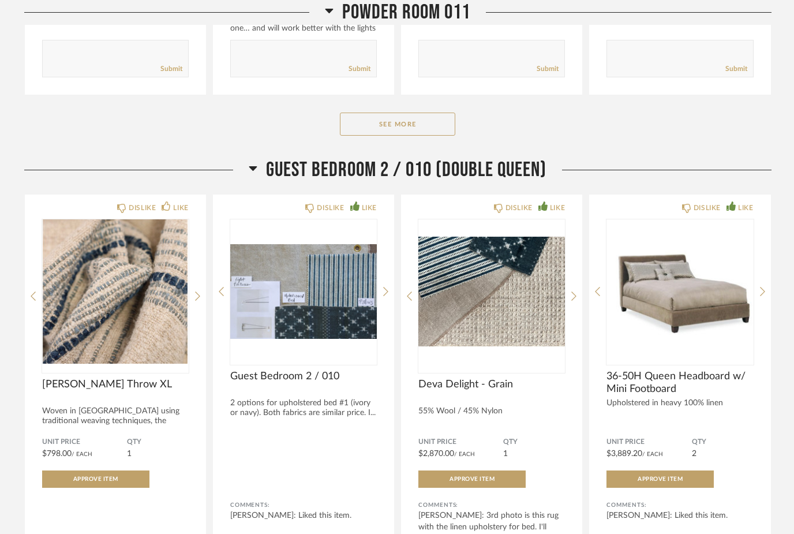
scroll to position [17302, 0]
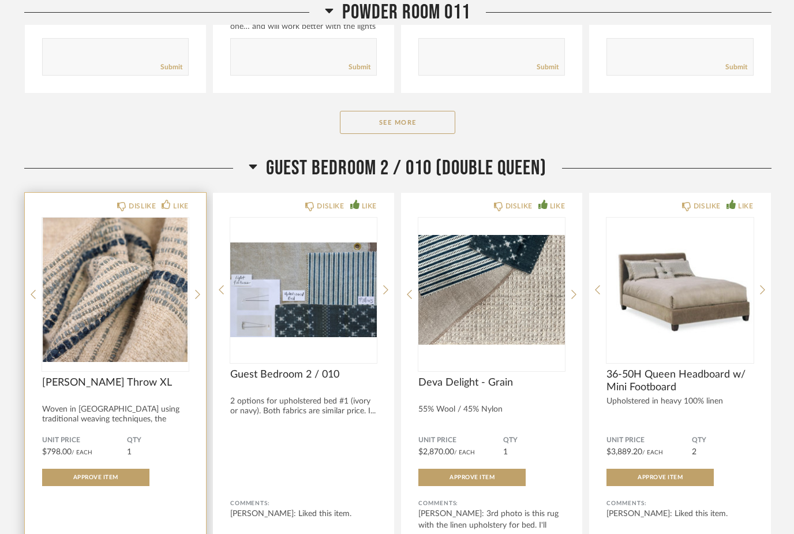
click at [163, 357] on img "0" at bounding box center [115, 289] width 147 height 144
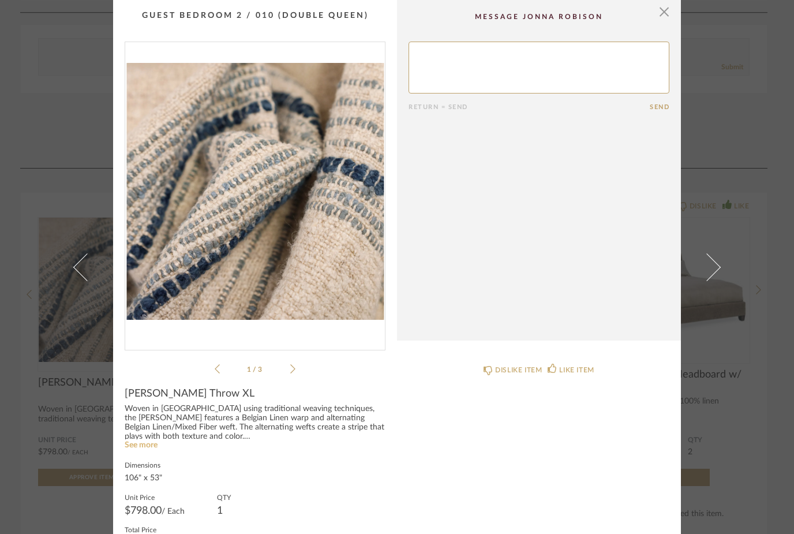
click at [149, 449] on link "See more" at bounding box center [141, 445] width 33 height 8
click at [664, 20] on span "button" at bounding box center [663, 11] width 23 height 23
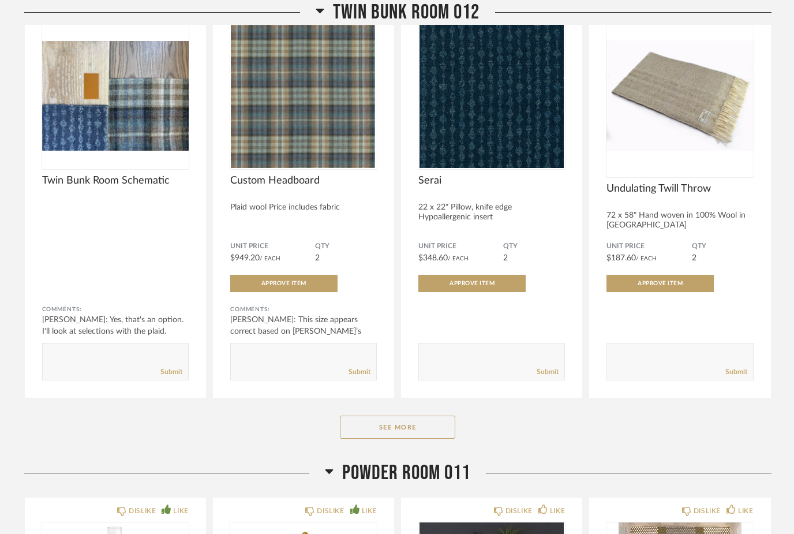
scroll to position [16507, 0]
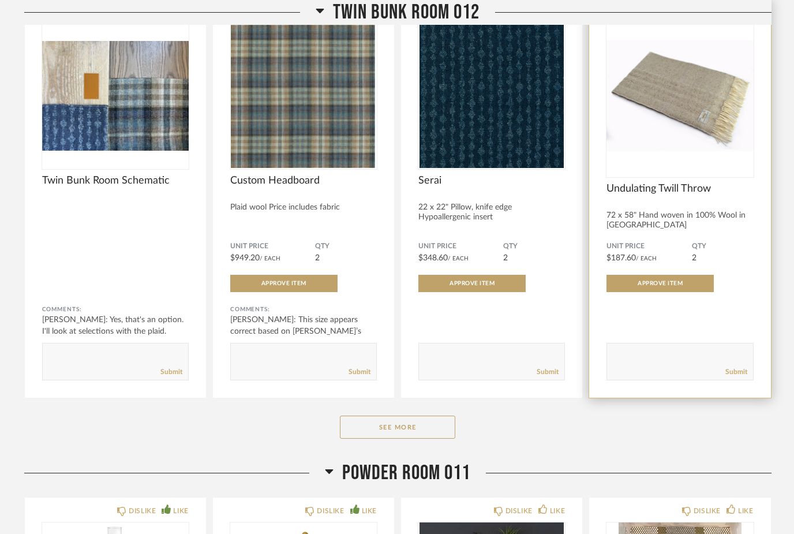
click at [719, 135] on img "0" at bounding box center [679, 96] width 147 height 144
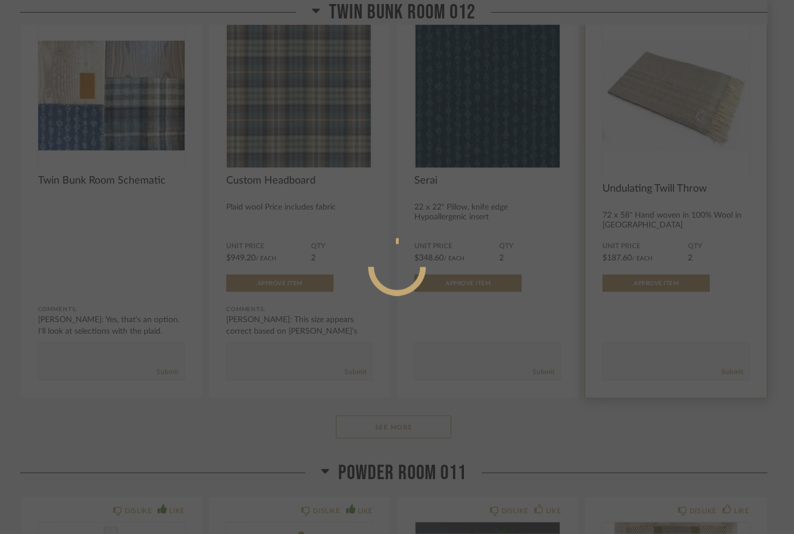
scroll to position [0, 0]
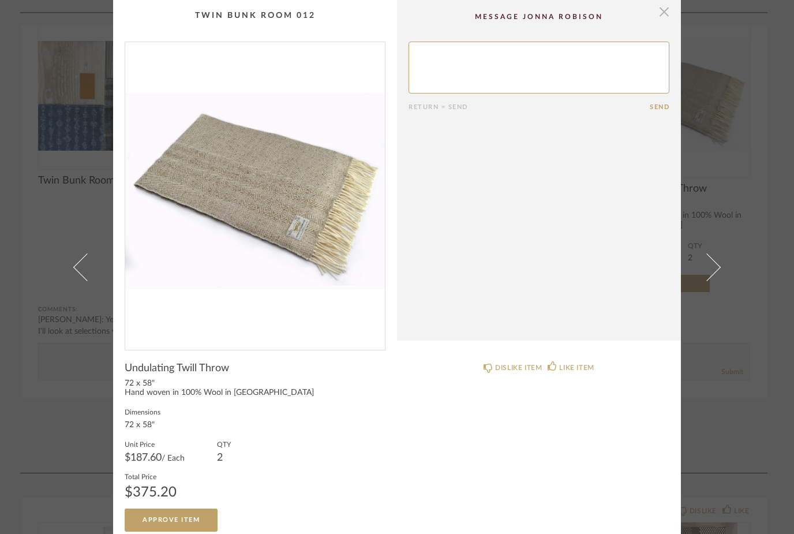
click at [669, 12] on span "button" at bounding box center [663, 11] width 23 height 23
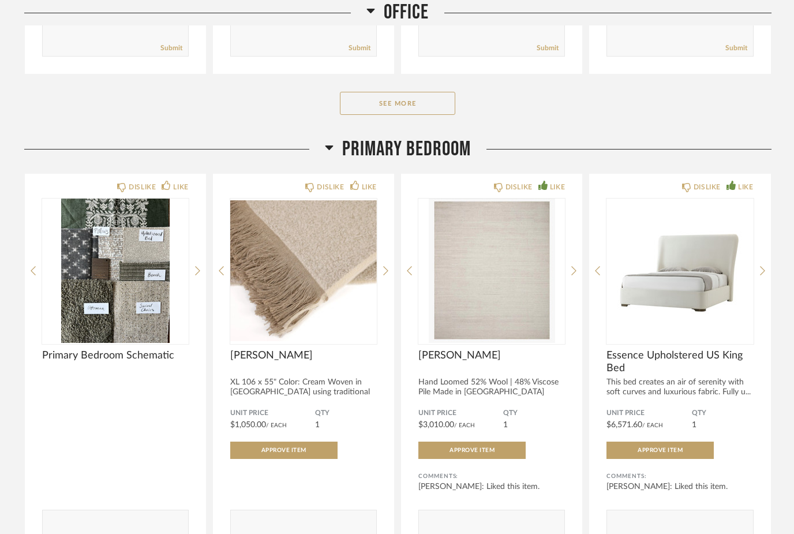
scroll to position [9325, 0]
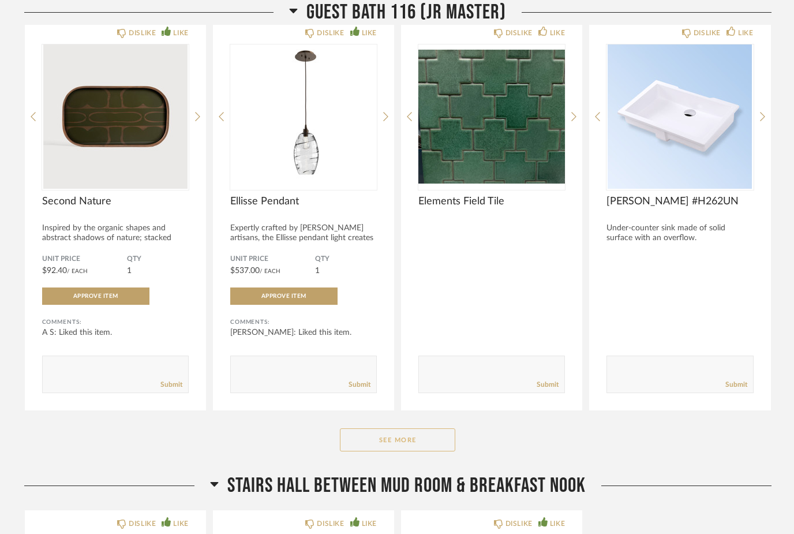
click at [392, 438] on button "See More" at bounding box center [397, 439] width 115 height 23
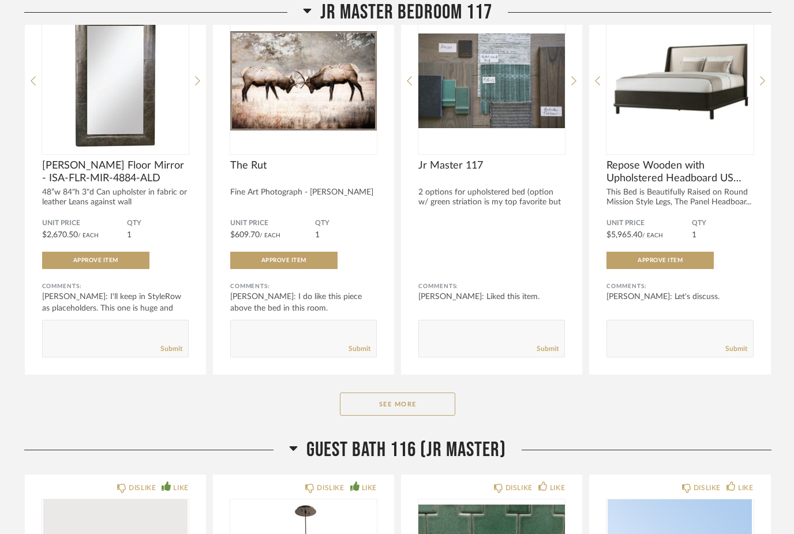
scroll to position [7162, 0]
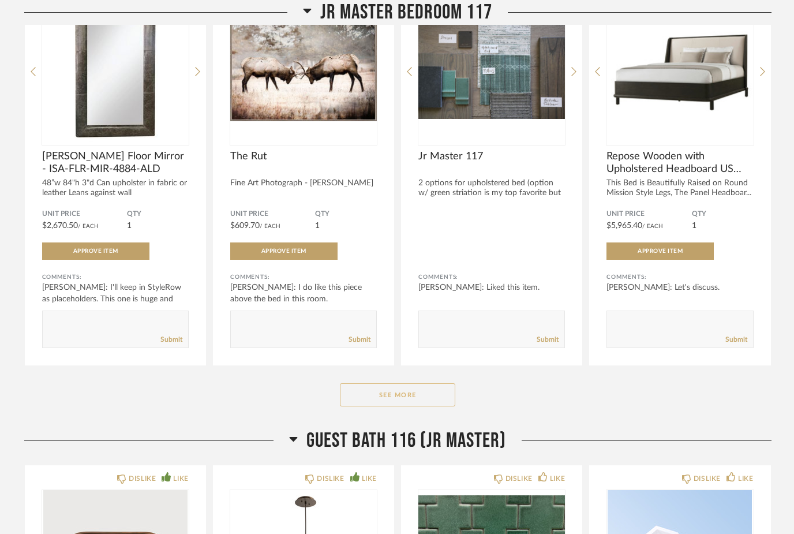
click at [417, 406] on button "See More" at bounding box center [397, 394] width 115 height 23
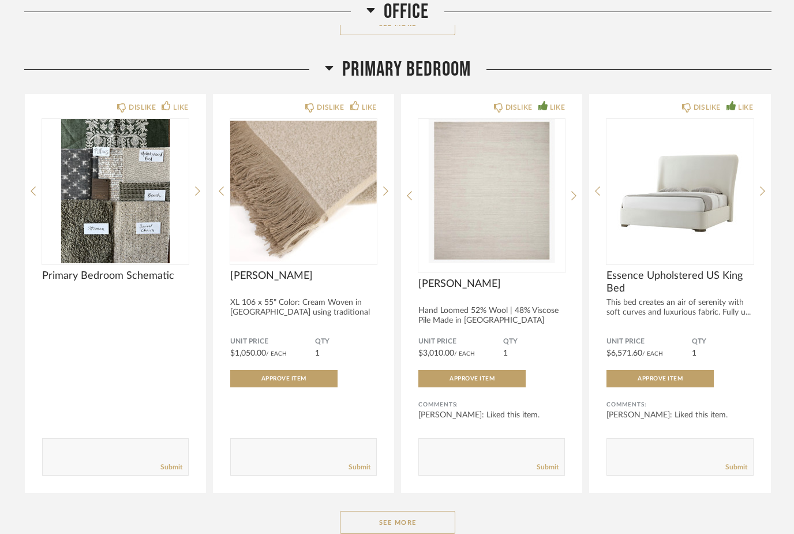
scroll to position [10956, 0]
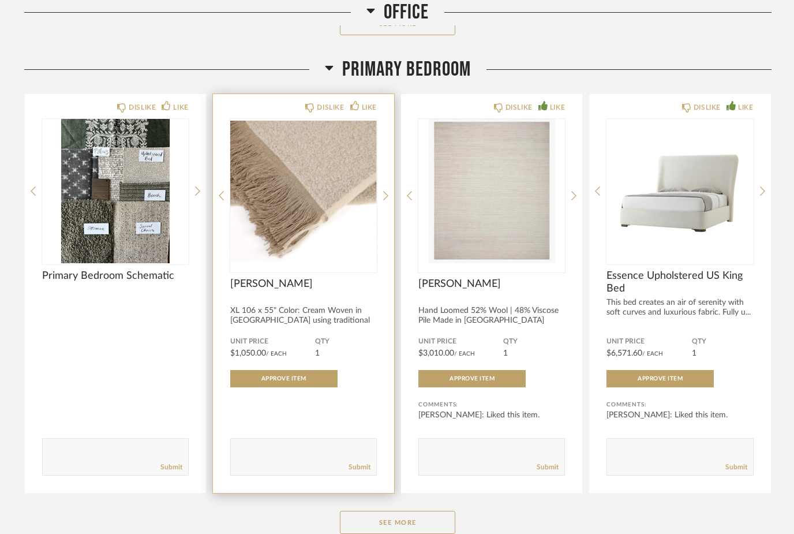
click at [0, 0] on img at bounding box center [0, 0] width 0 height 0
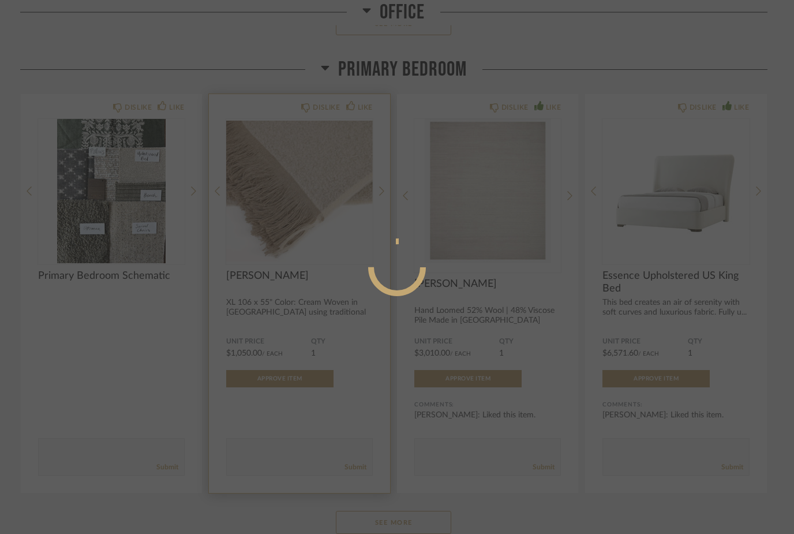
scroll to position [0, 0]
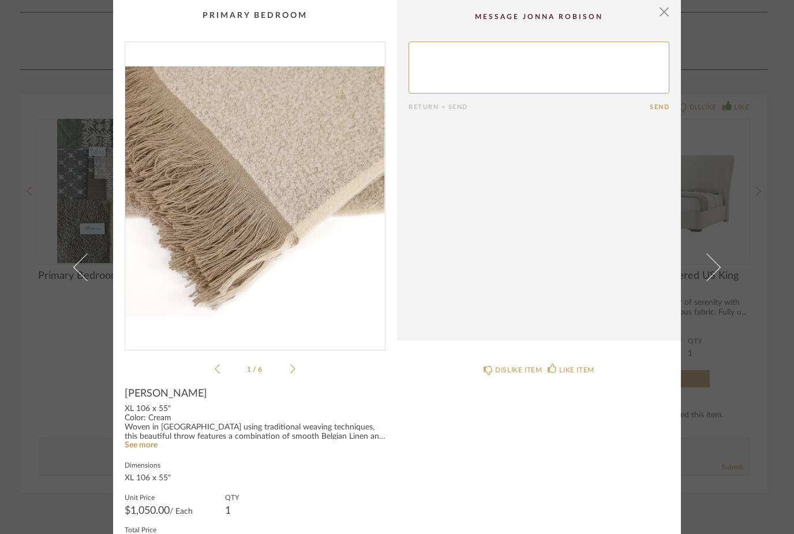
click at [291, 367] on icon at bounding box center [292, 368] width 5 height 10
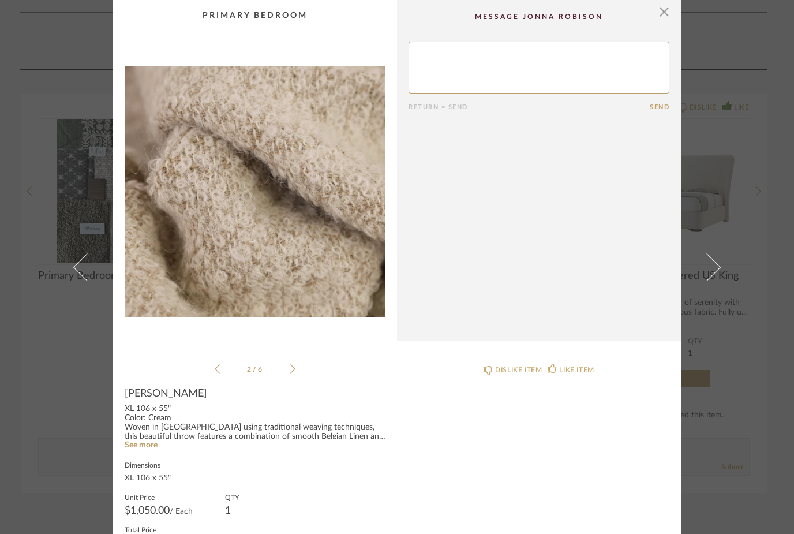
click at [301, 366] on div "2 / 6" at bounding box center [255, 209] width 261 height 334
click at [302, 365] on div "2 / 6" at bounding box center [255, 209] width 261 height 334
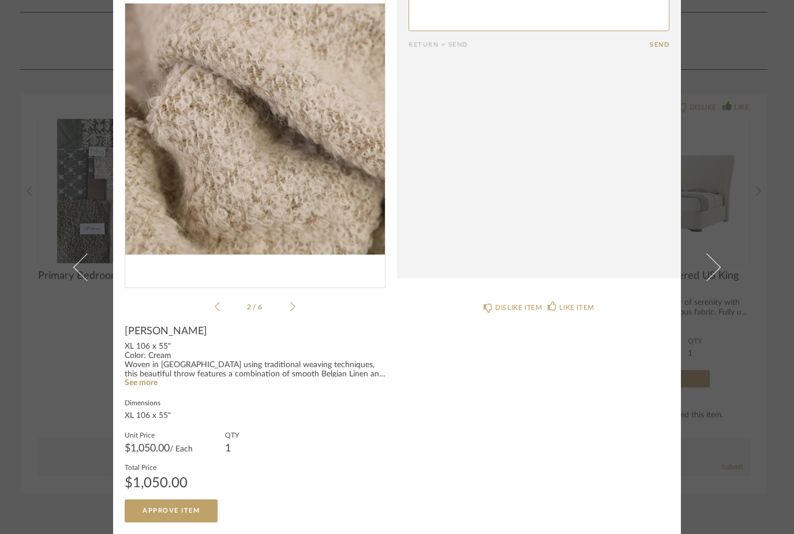
scroll to position [62, 0]
click at [294, 307] on icon at bounding box center [292, 306] width 5 height 9
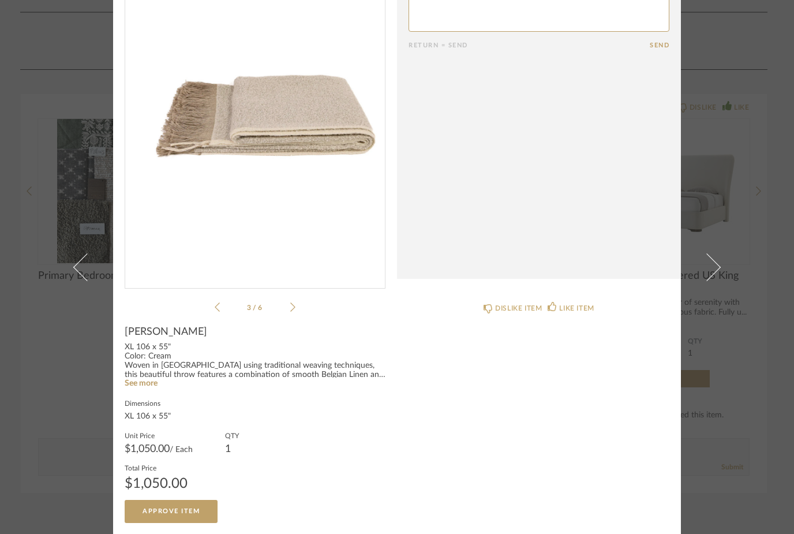
click at [300, 302] on div "3 / 6" at bounding box center [255, 147] width 261 height 334
click at [294, 305] on icon at bounding box center [292, 307] width 5 height 10
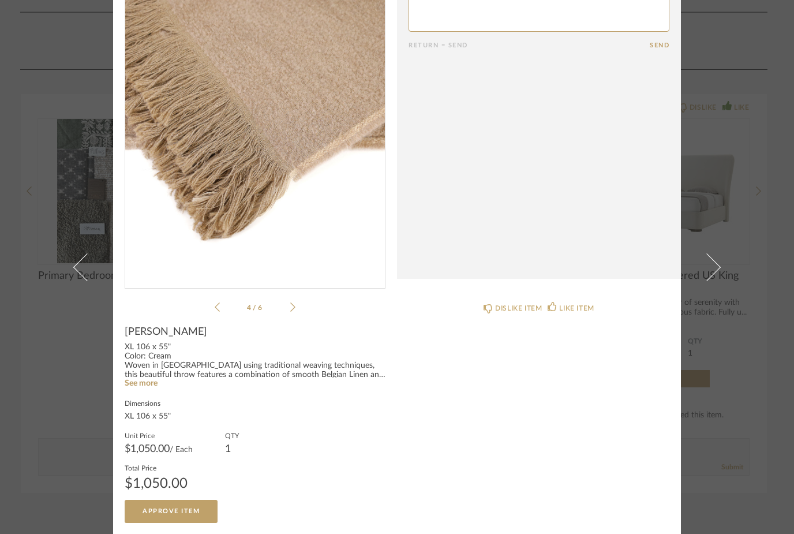
scroll to position [0, 0]
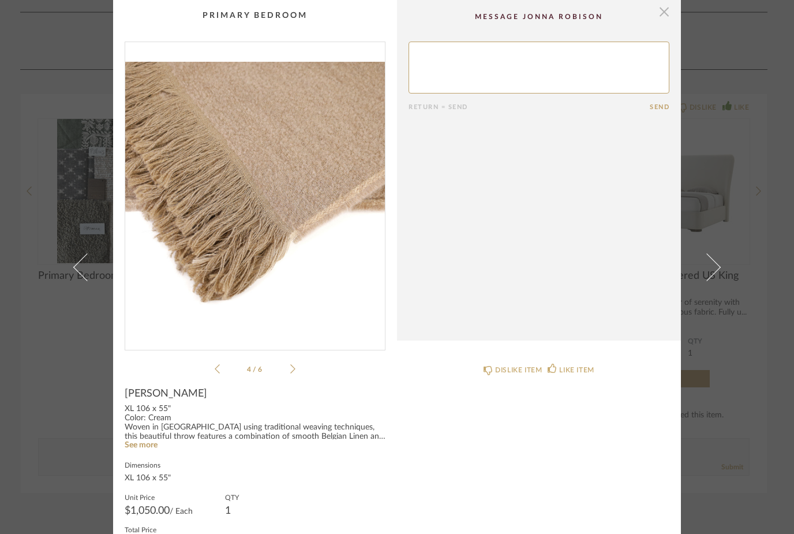
click at [666, 12] on span "button" at bounding box center [663, 11] width 23 height 23
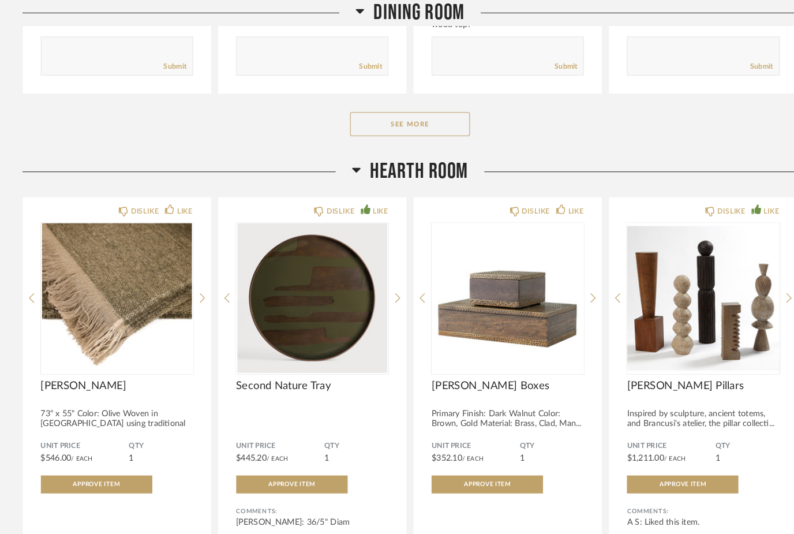
scroll to position [3642, 0]
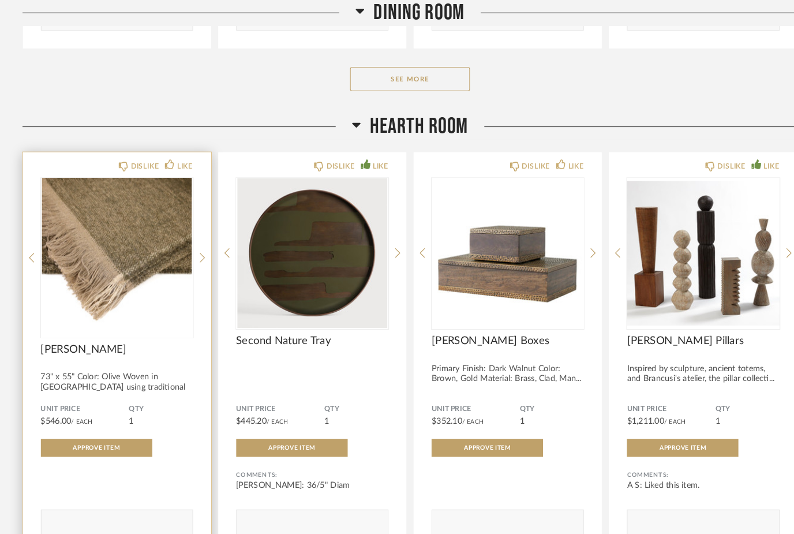
click at [0, 0] on img at bounding box center [0, 0] width 0 height 0
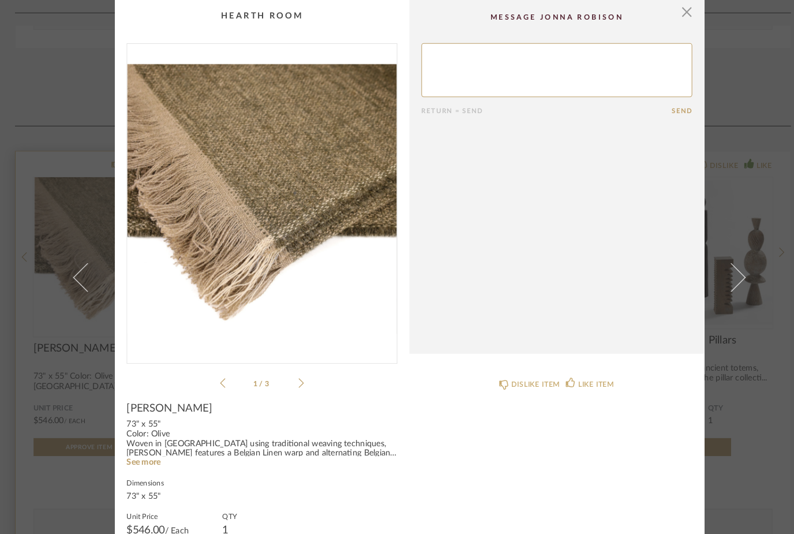
scroll to position [0, 0]
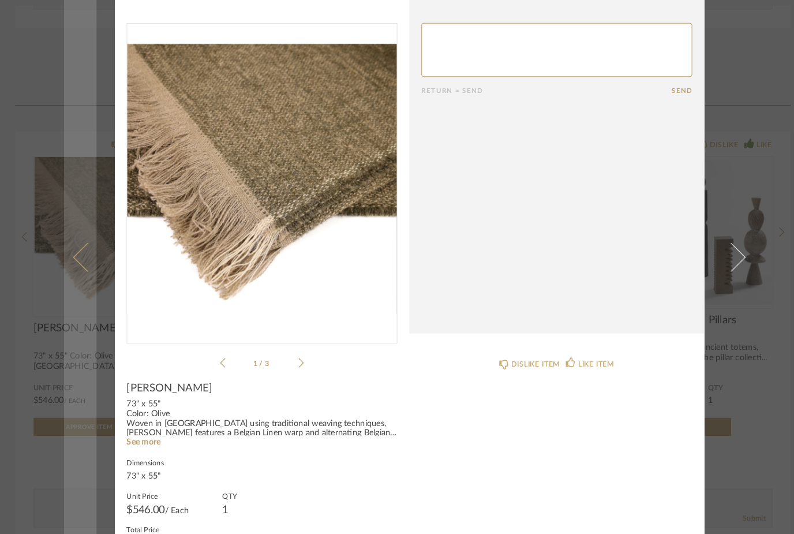
click at [81, 58] on link at bounding box center [80, 267] width 31 height 534
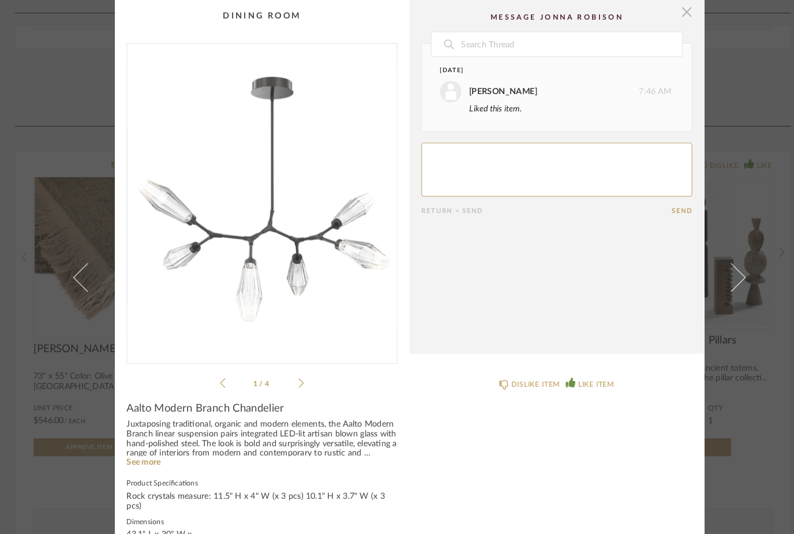
click at [665, 12] on span "button" at bounding box center [663, 11] width 23 height 23
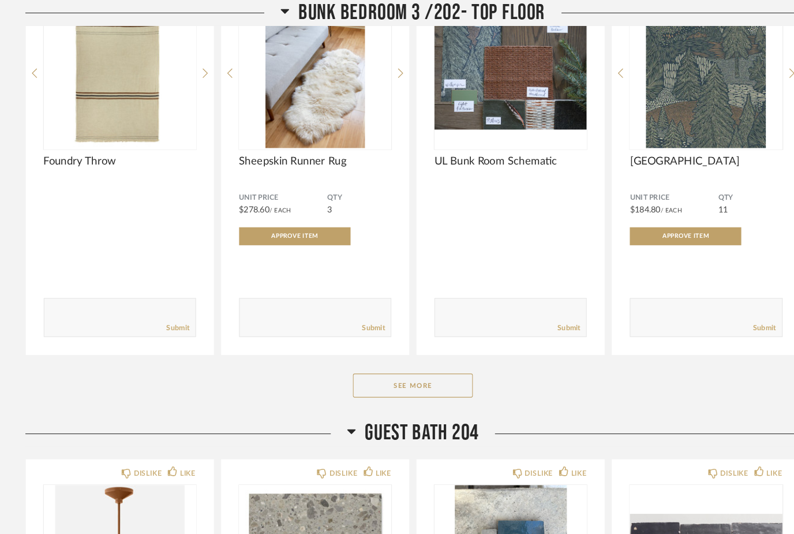
scroll to position [22223, 0]
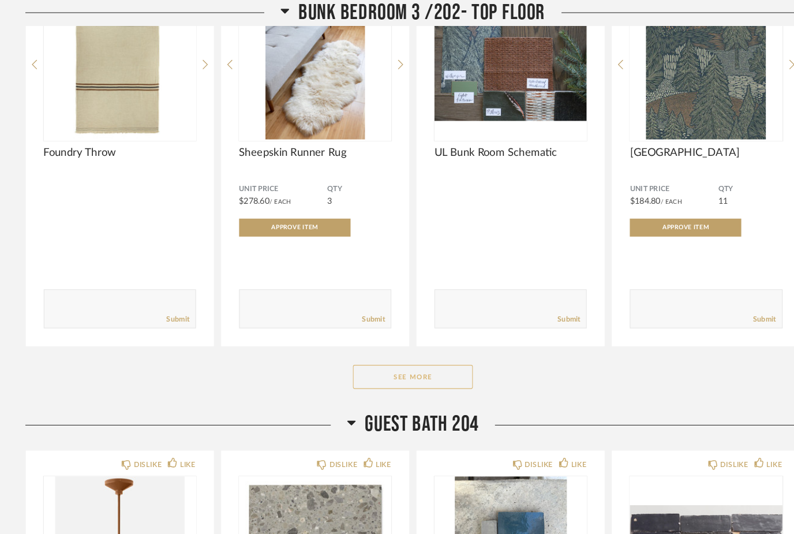
click at [416, 374] on button "See More" at bounding box center [397, 362] width 115 height 23
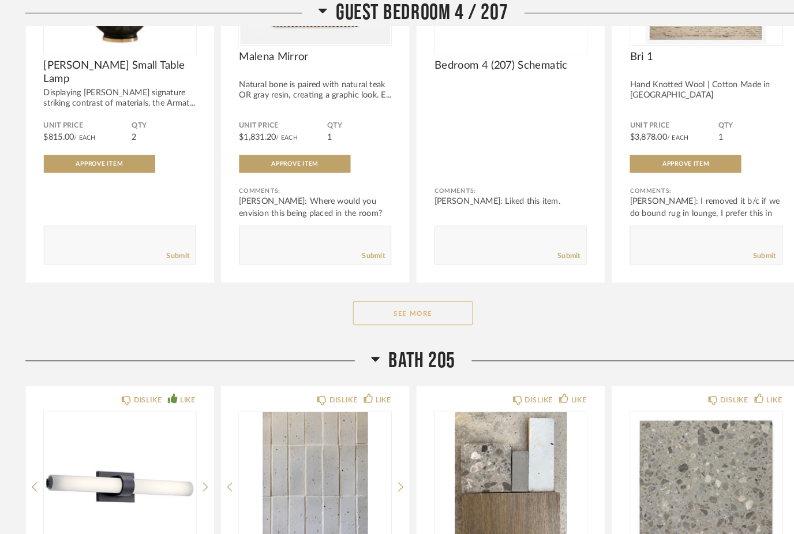
click at [429, 313] on button "See More" at bounding box center [397, 301] width 115 height 23
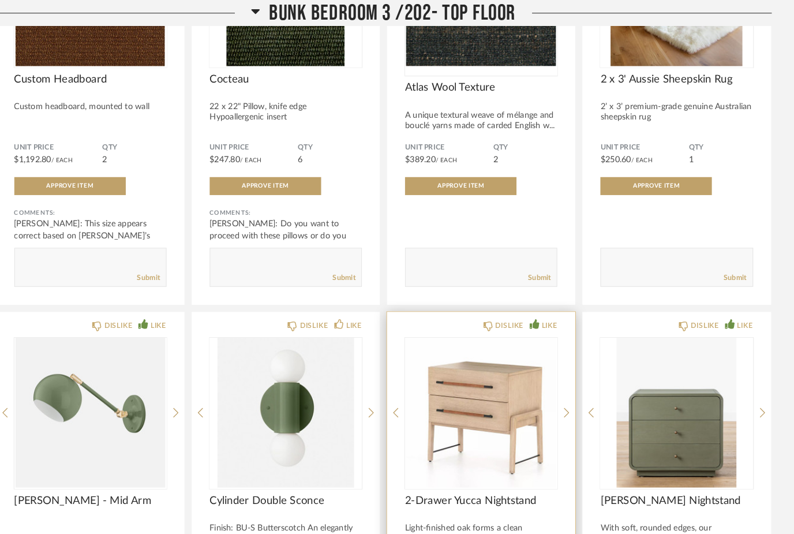
scroll to position [22669, 0]
click at [440, 342] on div "DISLIKE LIKE 2-Drawer Yucca Nightstand Light-finished oak forms a clean silhoue…" at bounding box center [491, 495] width 181 height 391
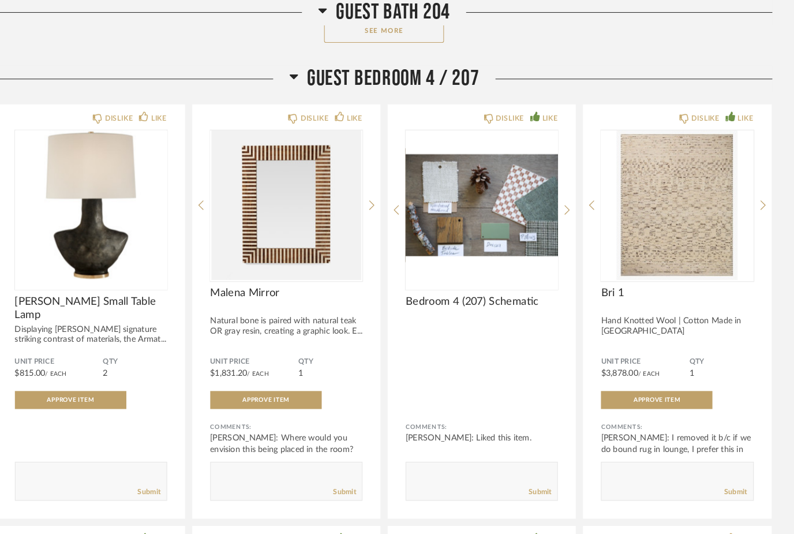
scroll to position [24255, 0]
copy span "[PERSON_NAME] Small Table Lamp"
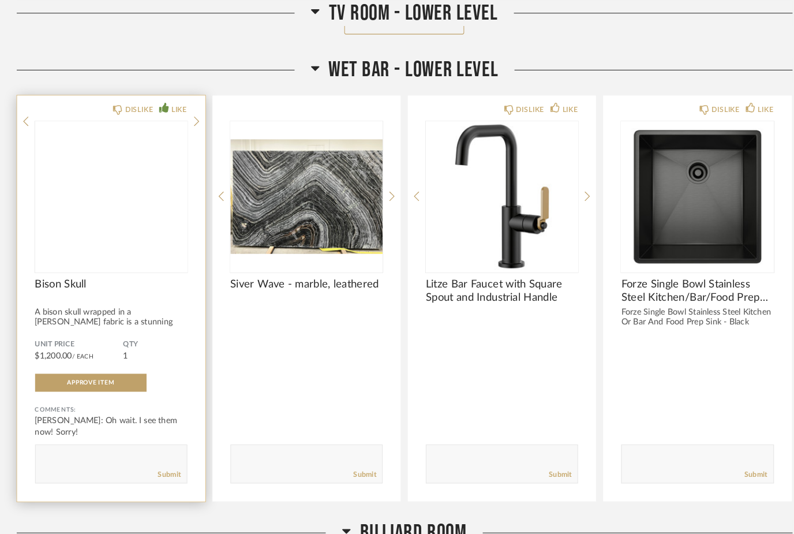
scroll to position [14066, 0]
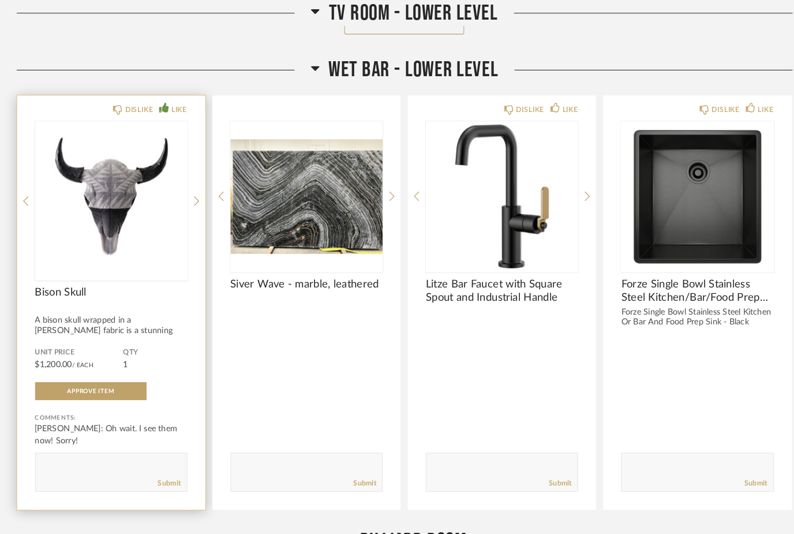
click at [0, 0] on img at bounding box center [0, 0] width 0 height 0
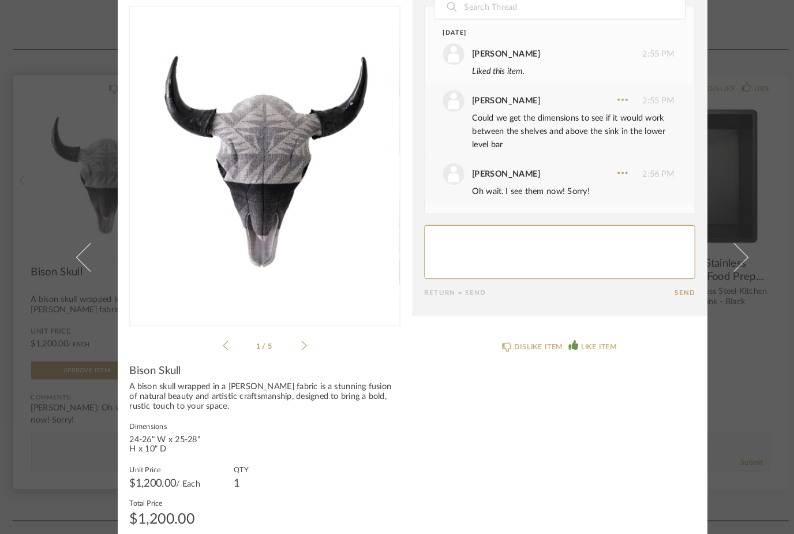
scroll to position [15, 0]
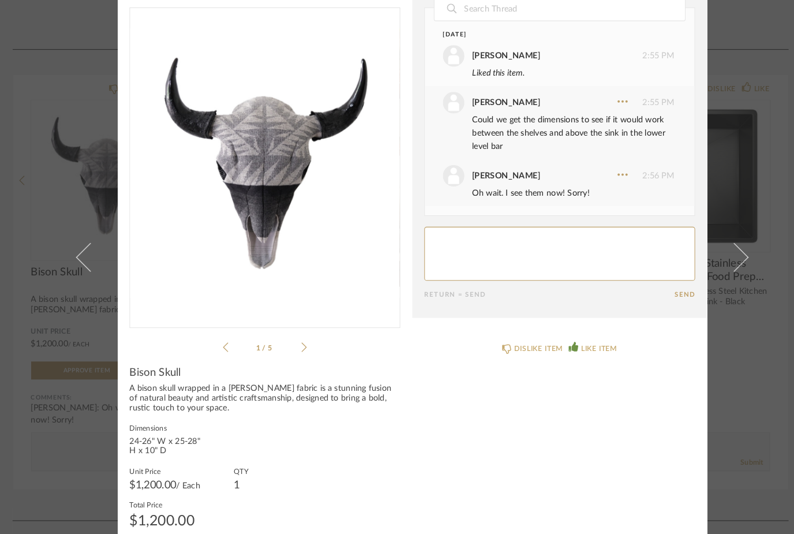
click at [414, 296] on cpp-summary-comments "Date [DATE] [PERSON_NAME] 2:55 PM Liked this item. [PERSON_NAME] 2:55 PM Could …" at bounding box center [539, 155] width 284 height 340
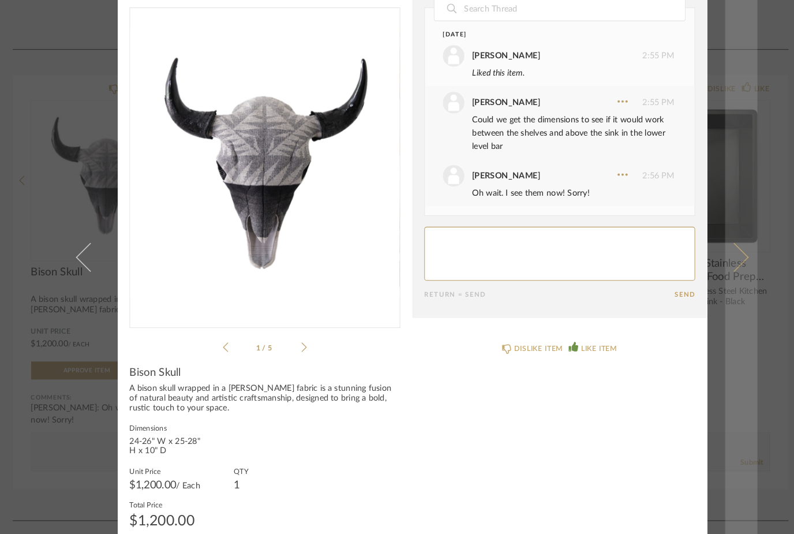
click at [719, 272] on link at bounding box center [713, 267] width 31 height 534
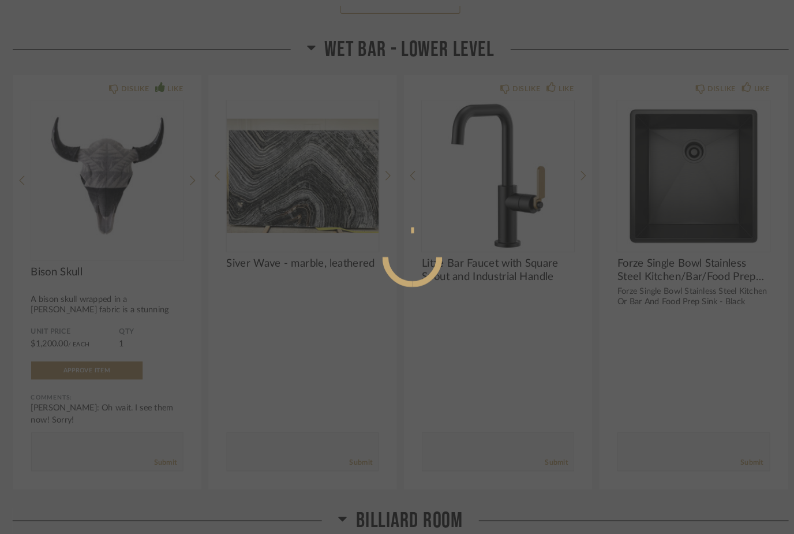
scroll to position [0, 0]
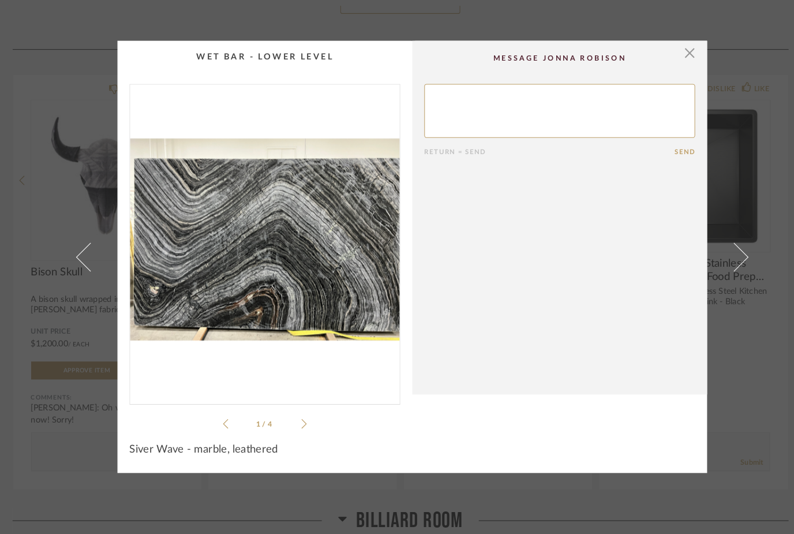
click at [695, 299] on div "× 1 / 4 Return = Send Send Siver Wave - marble, leathered" at bounding box center [397, 267] width 665 height 416
click at [47, 362] on div "× 1 / 4 Return = Send Send Siver Wave - marble, leathered" at bounding box center [397, 267] width 794 height 534
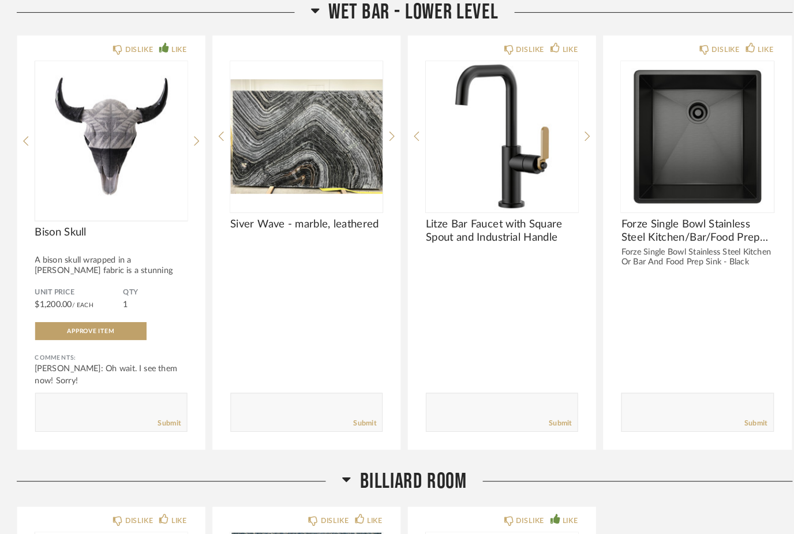
scroll to position [14124, 0]
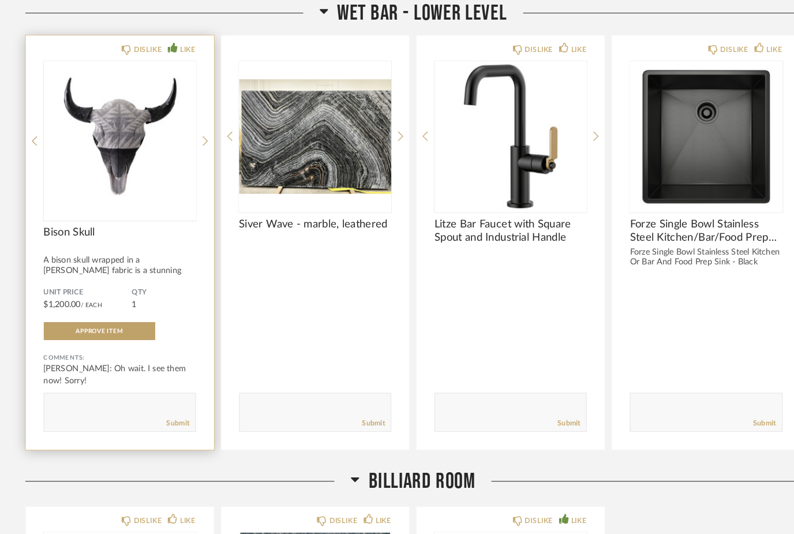
click at [136, 182] on img "0" at bounding box center [115, 131] width 147 height 144
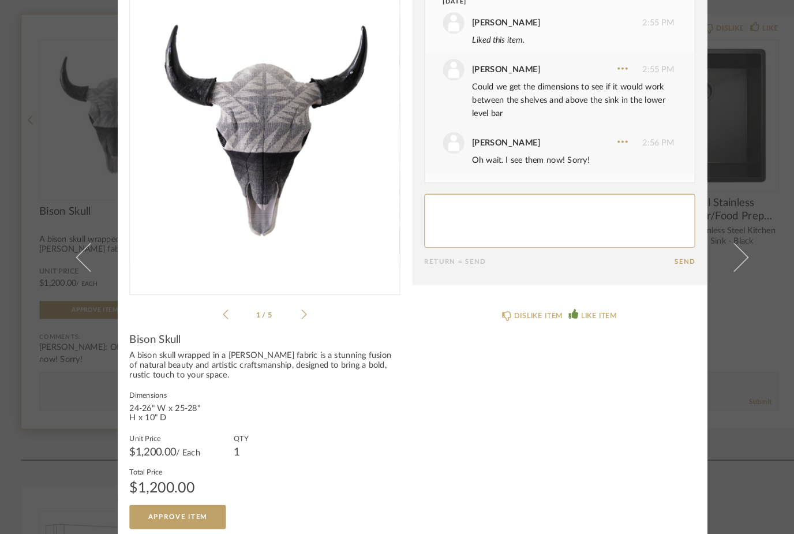
scroll to position [48, 0]
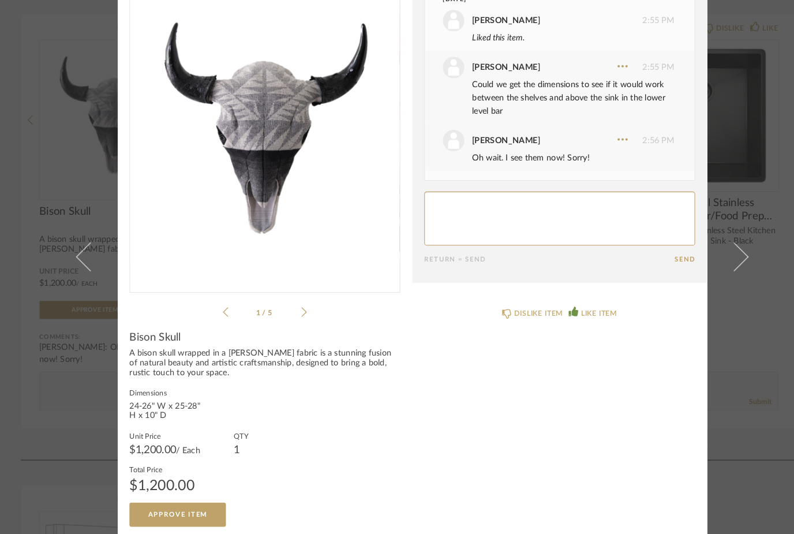
click at [294, 315] on icon at bounding box center [292, 320] width 5 height 10
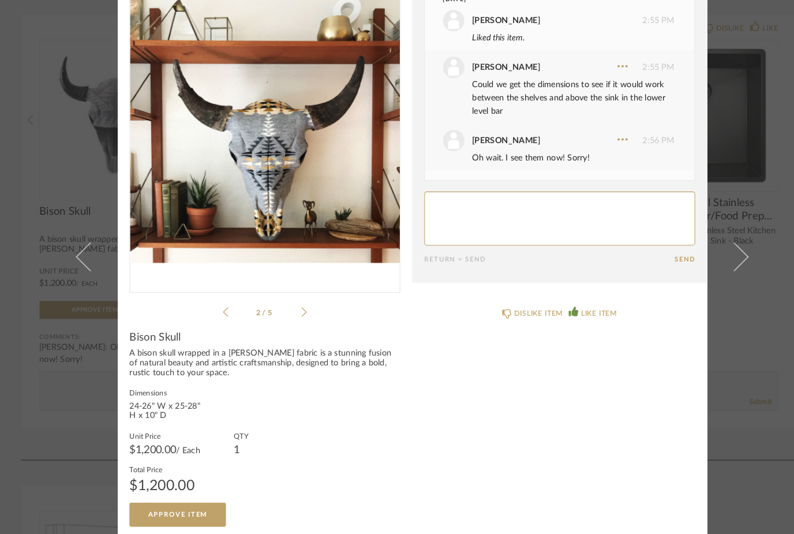
click at [219, 315] on icon at bounding box center [217, 320] width 5 height 10
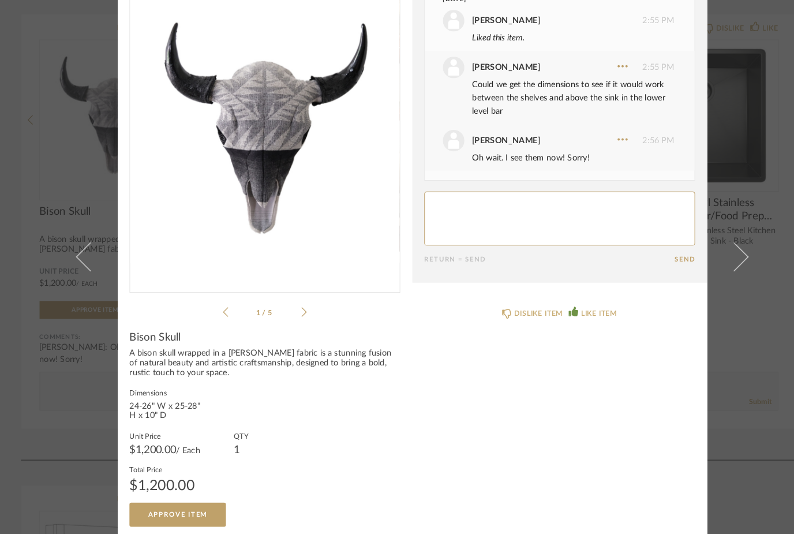
click at [293, 315] on icon at bounding box center [292, 320] width 5 height 10
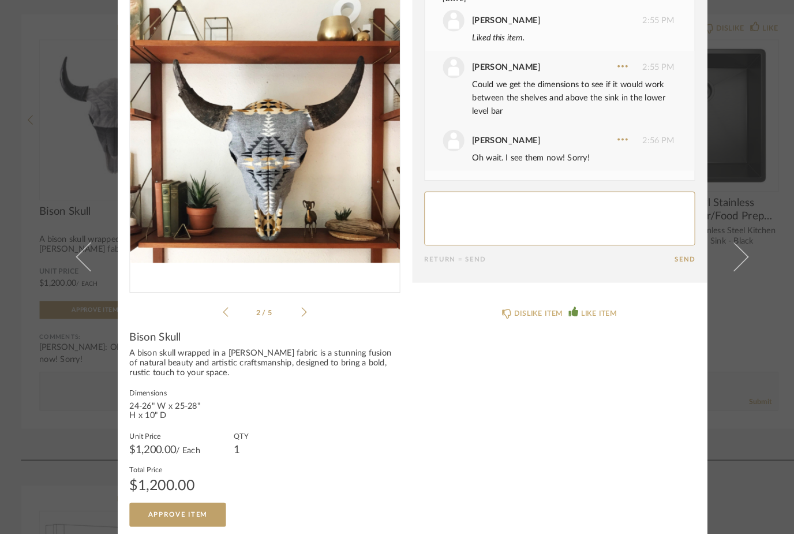
click at [294, 315] on icon at bounding box center [292, 320] width 5 height 10
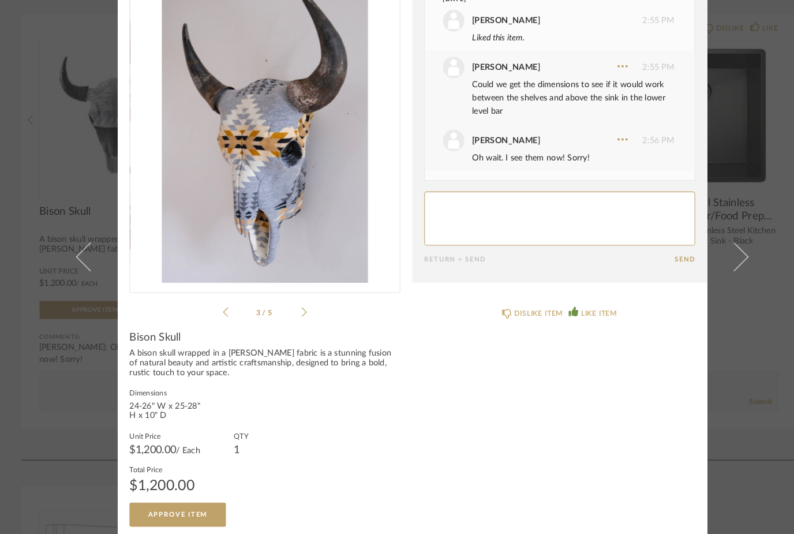
click at [284, 313] on li "3 / 5" at bounding box center [255, 320] width 70 height 14
click at [293, 315] on icon at bounding box center [292, 320] width 5 height 10
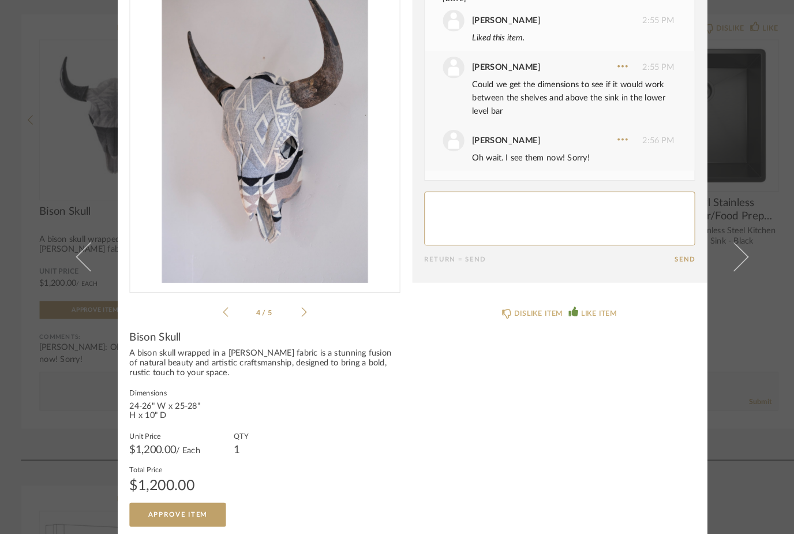
click at [290, 315] on icon at bounding box center [292, 320] width 5 height 10
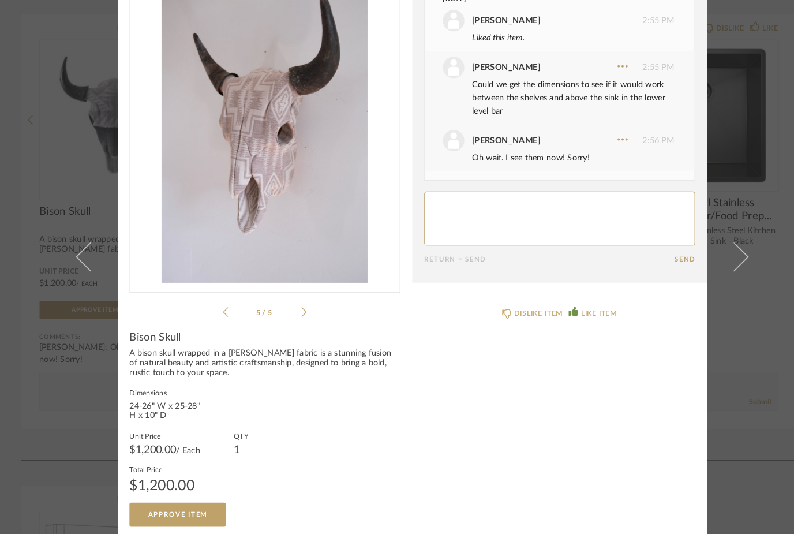
click at [288, 313] on li "5 / 5" at bounding box center [255, 320] width 70 height 14
click at [285, 313] on li "5 / 5" at bounding box center [255, 320] width 70 height 14
click at [295, 315] on icon at bounding box center [292, 320] width 5 height 10
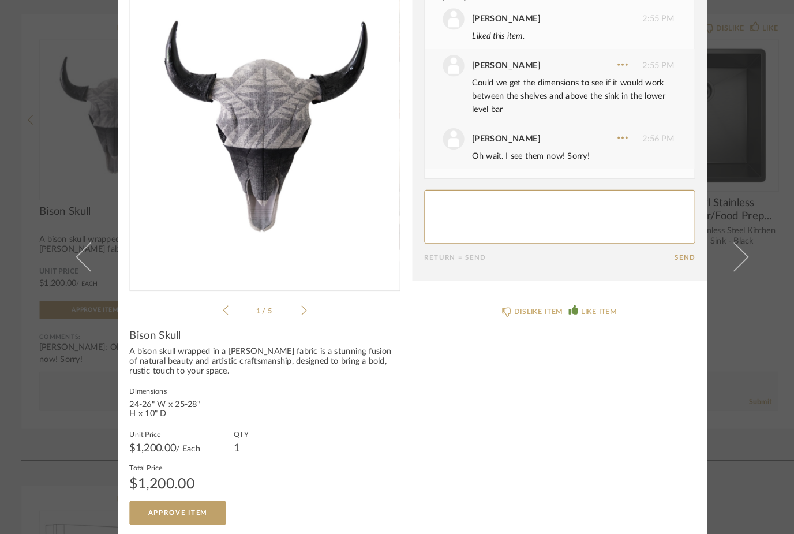
scroll to position [0, 0]
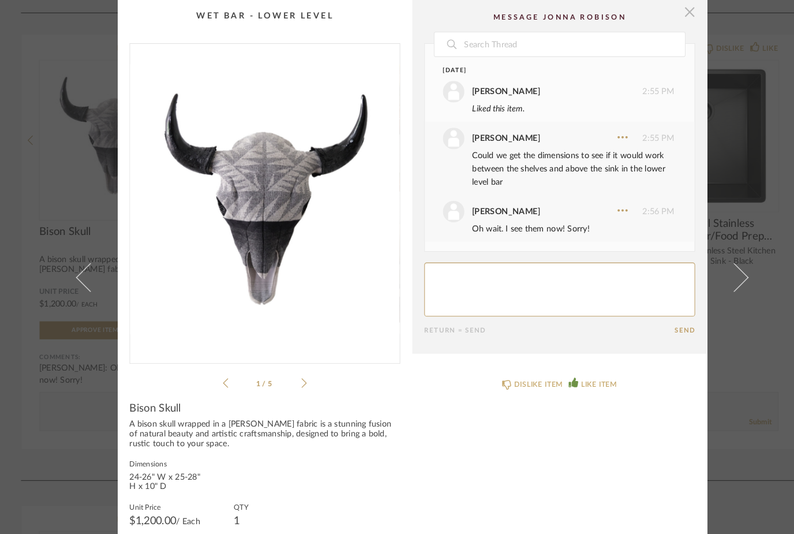
click at [666, 9] on span "button" at bounding box center [663, 11] width 23 height 23
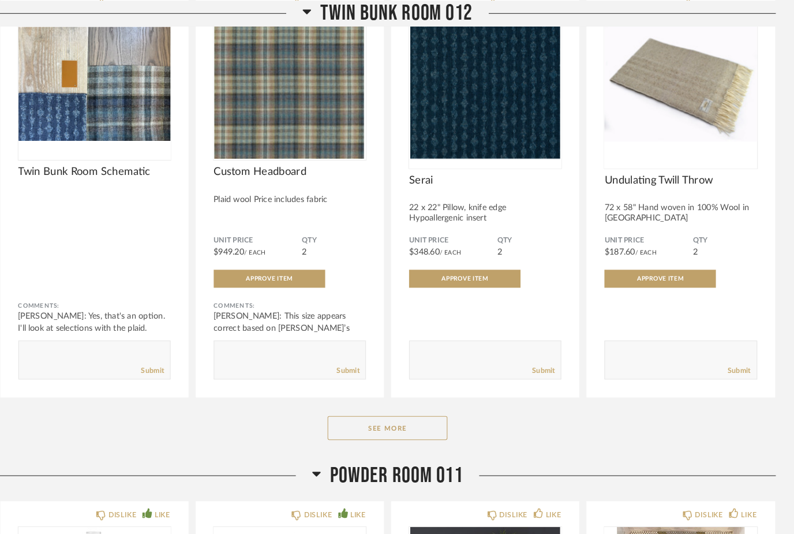
scroll to position [18102, 0]
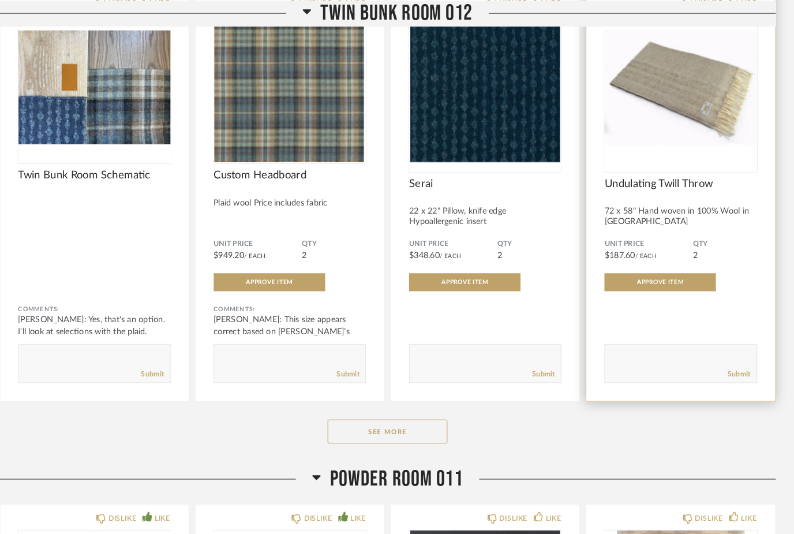
click at [688, 125] on img "0" at bounding box center [679, 84] width 147 height 144
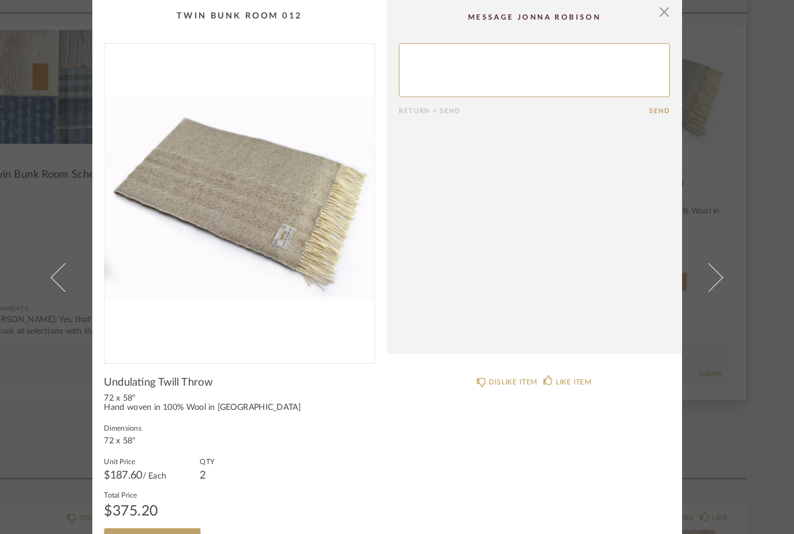
scroll to position [0, 0]
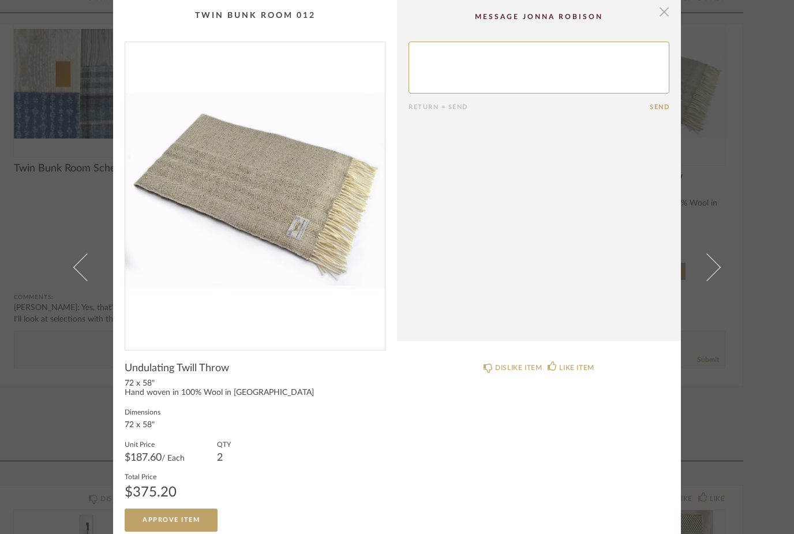
click at [665, 16] on span "button" at bounding box center [663, 11] width 23 height 23
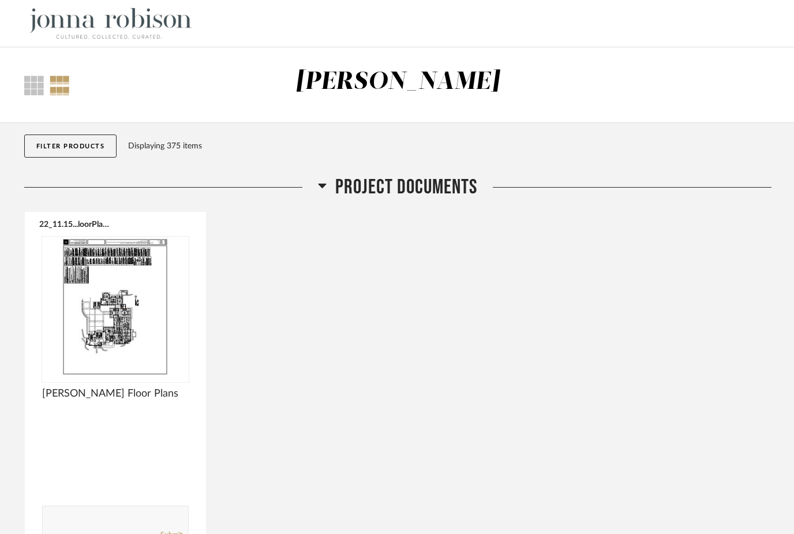
scroll to position [18103, 0]
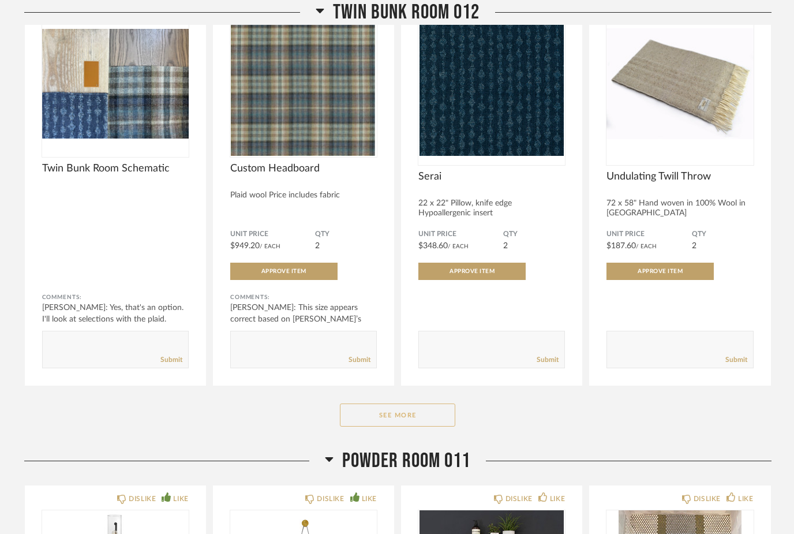
click at [434, 425] on button "See More" at bounding box center [397, 414] width 115 height 23
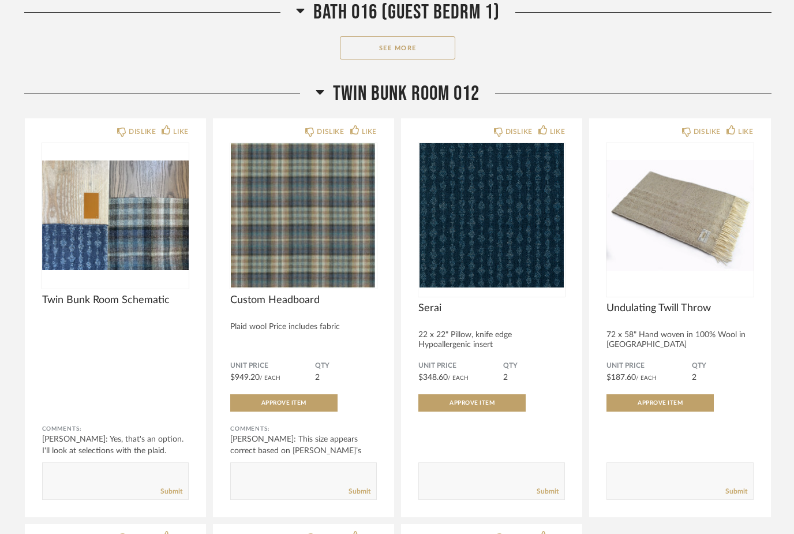
scroll to position [17969, 0]
